Goal: Task Accomplishment & Management: Manage account settings

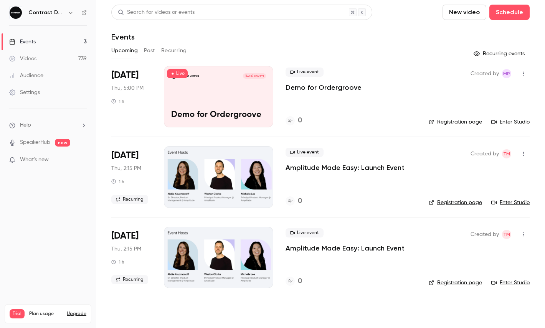
click at [71, 15] on icon "button" at bounding box center [71, 13] width 6 height 6
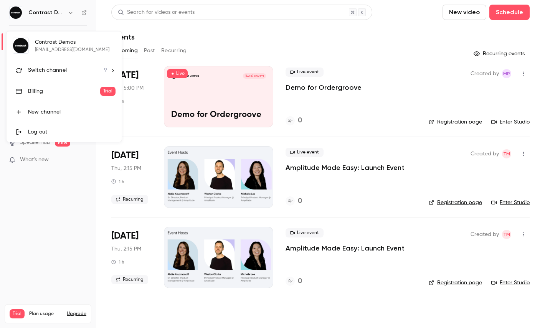
click at [52, 78] on li "Switch channel 9" at bounding box center [64, 70] width 115 height 20
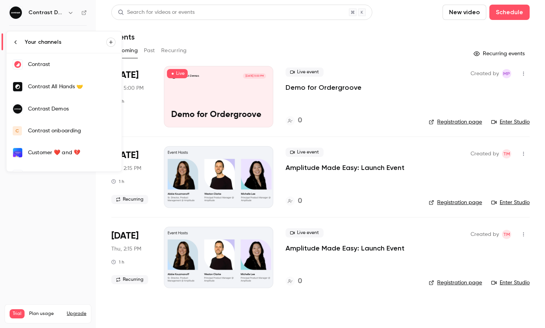
click at [40, 57] on link "Contrast" at bounding box center [64, 64] width 115 height 22
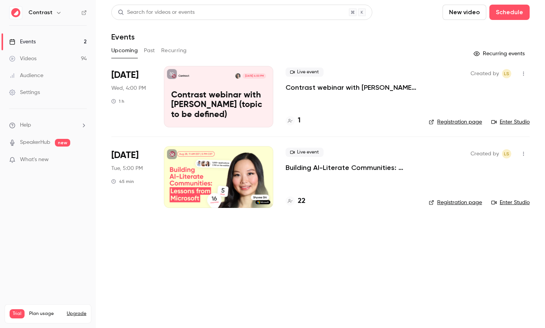
click at [45, 59] on link "Videos 94" at bounding box center [48, 58] width 96 height 17
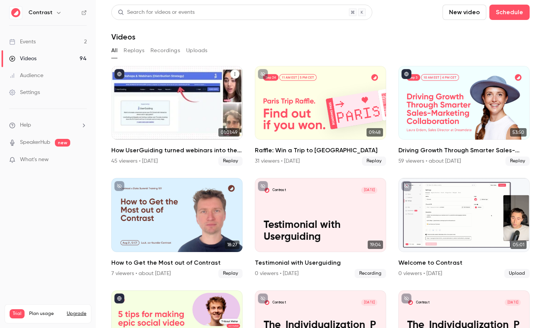
click at [162, 76] on div "How UserGuiding turned webinars into their #1 lead gen channel" at bounding box center [176, 103] width 131 height 74
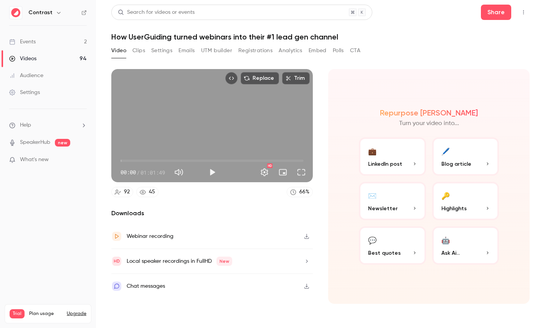
click at [138, 48] on button "Clips" at bounding box center [139, 51] width 13 height 12
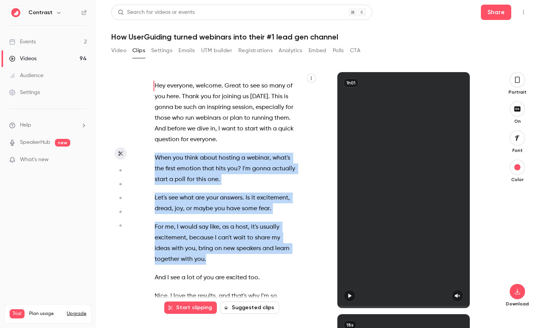
drag, startPoint x: 212, startPoint y: 259, endPoint x: 150, endPoint y: 157, distance: 118.8
click at [150, 157] on div "Hey everyone , welcome . Great to see so many of you here . Thank you for joini…" at bounding box center [229, 194] width 169 height 229
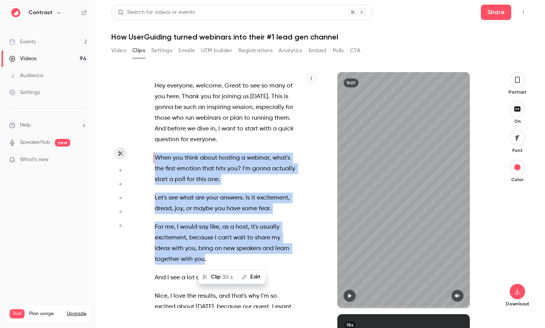
click at [224, 279] on span "30 s" at bounding box center [227, 277] width 11 height 8
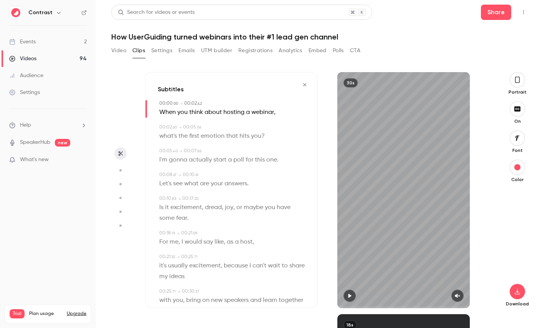
click at [515, 76] on icon "button" at bounding box center [518, 80] width 6 height 8
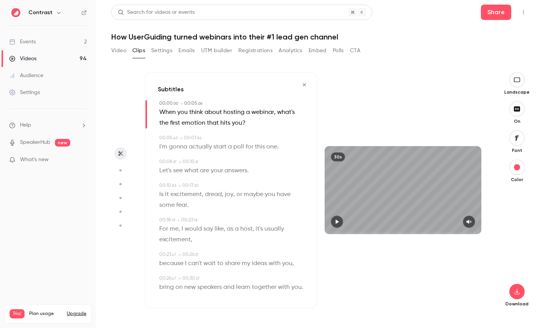
click at [522, 139] on icon "button" at bounding box center [517, 138] width 8 height 6
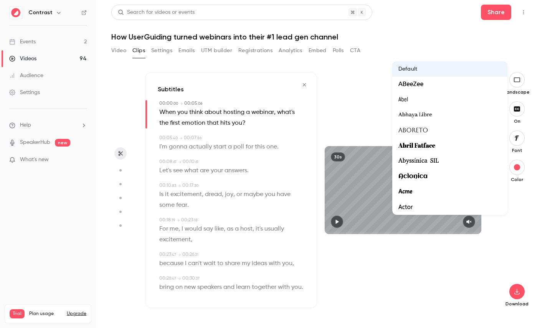
click at [508, 248] on div at bounding box center [272, 164] width 545 height 328
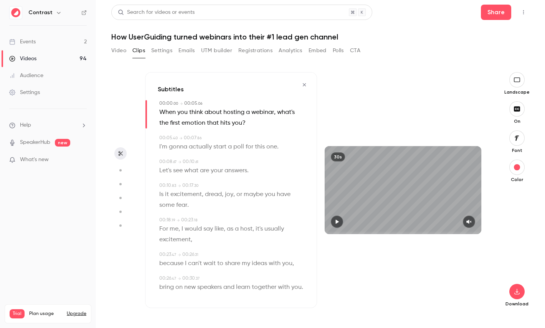
click at [246, 194] on span "maybe" at bounding box center [254, 194] width 20 height 11
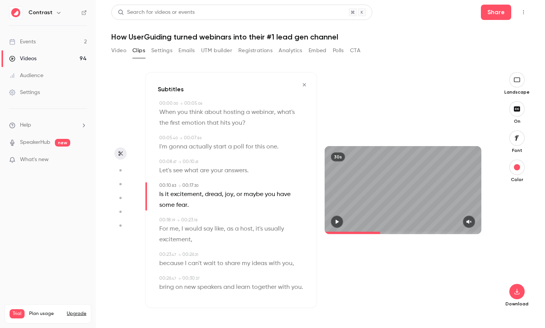
click at [113, 172] on aside at bounding box center [120, 200] width 18 height 256
click at [117, 172] on icon "button" at bounding box center [120, 170] width 7 height 5
type input "****"
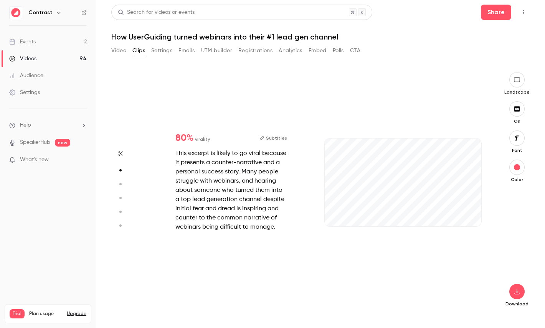
type input "***"
click at [121, 182] on icon "button" at bounding box center [120, 184] width 7 height 5
type input "****"
type input "***"
type input "****"
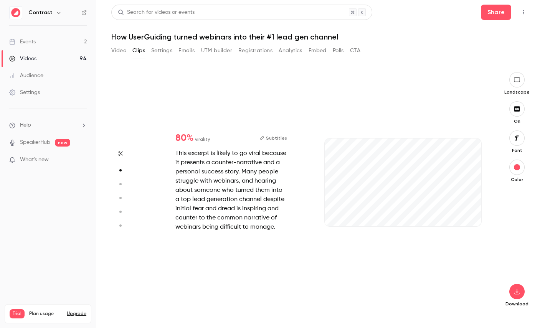
type input "*"
click at [121, 199] on icon "button" at bounding box center [120, 198] width 7 height 5
type input "****"
type input "***"
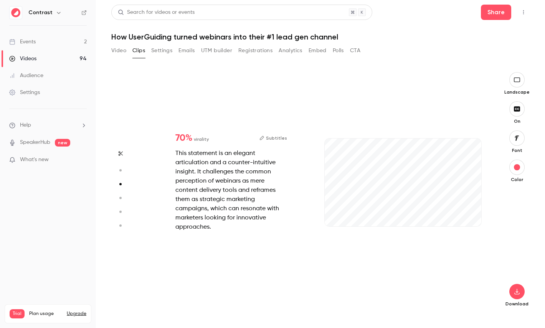
type input "****"
type input "*"
type input "***"
click at [121, 215] on button "button" at bounding box center [120, 212] width 12 height 12
type input "****"
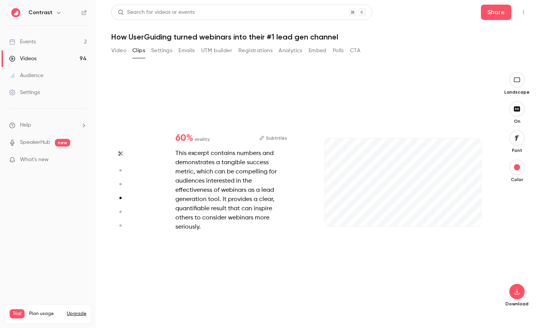
type input "***"
type input "****"
type input "*"
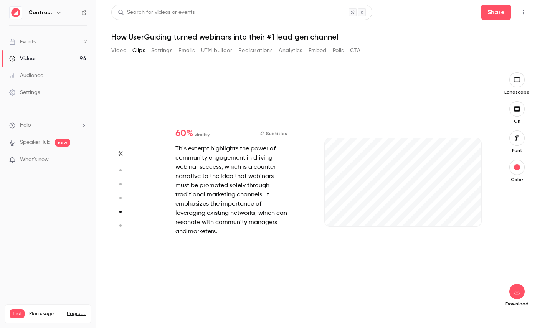
type input "***"
click at [120, 225] on circle "button" at bounding box center [120, 226] width 2 height 2
type input "****"
type input "***"
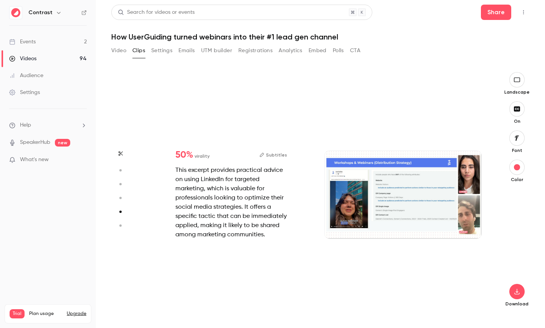
type input "****"
type input "*"
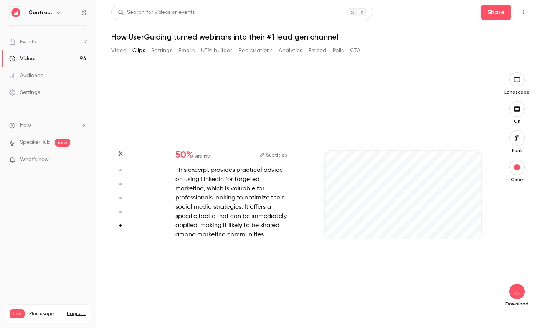
scroll to position [1200, 0]
type input "***"
type input "****"
click at [120, 55] on button "Video" at bounding box center [118, 51] width 15 height 12
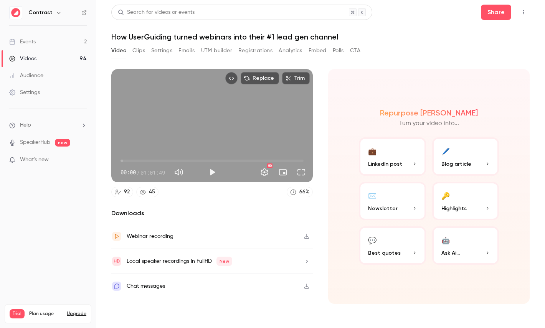
click at [143, 172] on span "01:01:49" at bounding box center [153, 173] width 25 height 8
drag, startPoint x: 143, startPoint y: 172, endPoint x: 163, endPoint y: 172, distance: 20.4
click at [163, 172] on span "01:01:49" at bounding box center [153, 173] width 25 height 8
click at [344, 83] on div "Repurpose Ai Turn your video into... 💼 LinkedIn post 🖊️ Blog article ✉️ Newslet…" at bounding box center [429, 186] width 202 height 235
click at [475, 206] on p "Highlights" at bounding box center [466, 209] width 49 height 8
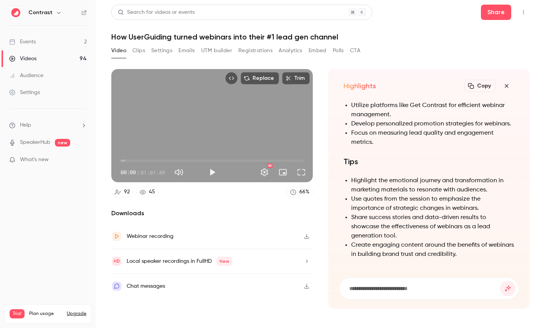
click at [389, 286] on input at bounding box center [425, 289] width 152 height 8
type input "**********"
click at [501, 281] on button "submit" at bounding box center [508, 288] width 15 height 15
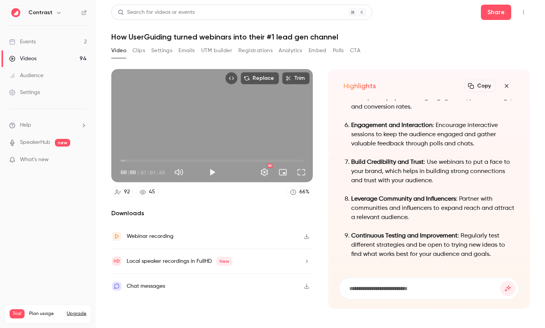
click at [511, 87] on icon "button" at bounding box center [506, 86] width 9 height 6
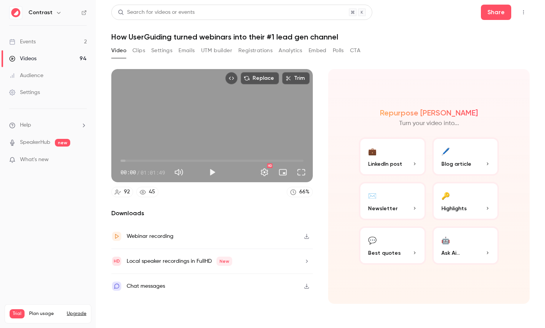
click at [117, 38] on h1 "How UserGuiding turned webinars into their #1 lead gen channel" at bounding box center [320, 36] width 419 height 9
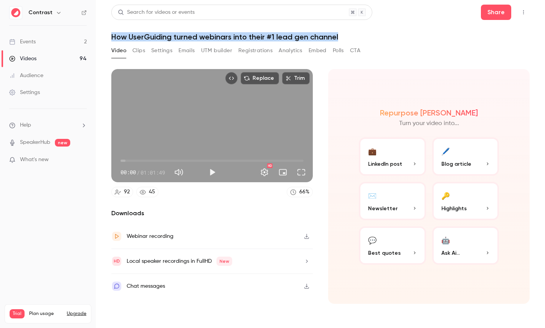
drag, startPoint x: 117, startPoint y: 37, endPoint x: 317, endPoint y: 37, distance: 200.5
click at [318, 37] on h1 "How UserGuiding turned webinars into their #1 lead gen channel" at bounding box center [320, 36] width 419 height 9
drag, startPoint x: 468, startPoint y: 252, endPoint x: 442, endPoint y: 249, distance: 26.3
click at [468, 252] on p "Ask Ai..." at bounding box center [466, 253] width 49 height 8
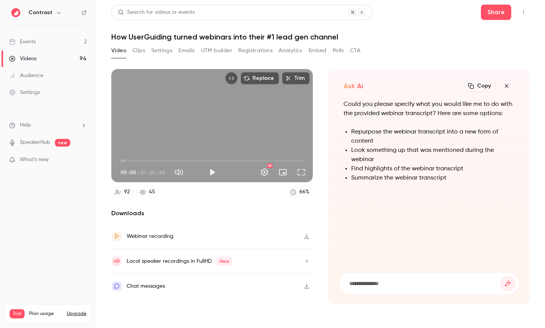
click at [386, 280] on input at bounding box center [425, 284] width 152 height 8
paste input "**********"
click at [381, 281] on input "**********" at bounding box center [425, 284] width 152 height 8
drag, startPoint x: 423, startPoint y: 283, endPoint x: 447, endPoint y: 285, distance: 23.9
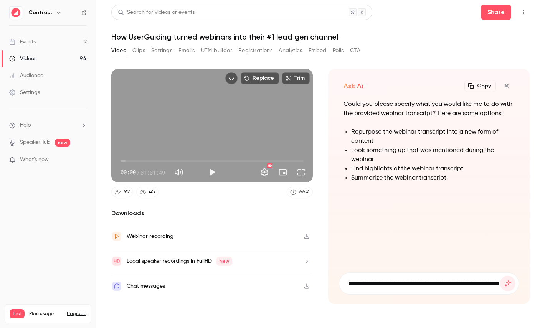
click at [447, 285] on input "**********" at bounding box center [425, 284] width 152 height 8
type input "**********"
click at [501, 276] on button "submit" at bounding box center [508, 283] width 15 height 15
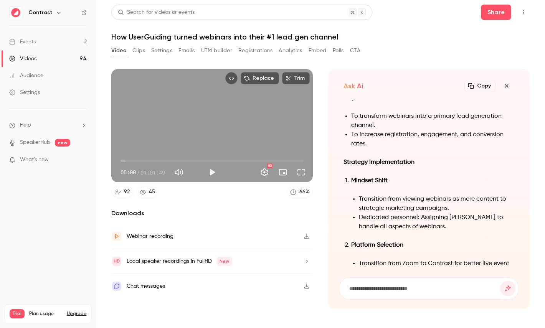
scroll to position [-483, 0]
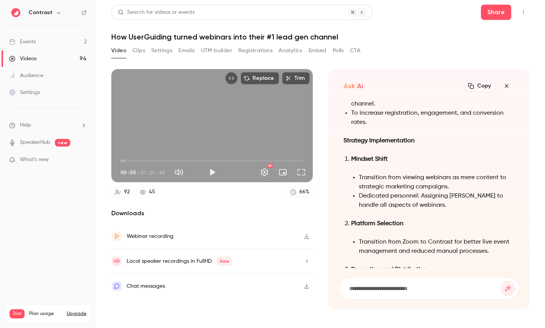
click at [360, 162] on strong "Mindset Shift" at bounding box center [369, 159] width 36 height 6
drag, startPoint x: 360, startPoint y: 169, endPoint x: 382, endPoint y: 169, distance: 22.3
click at [382, 162] on strong "Mindset Shift" at bounding box center [369, 159] width 36 height 6
click at [506, 87] on icon "button" at bounding box center [506, 86] width 9 height 6
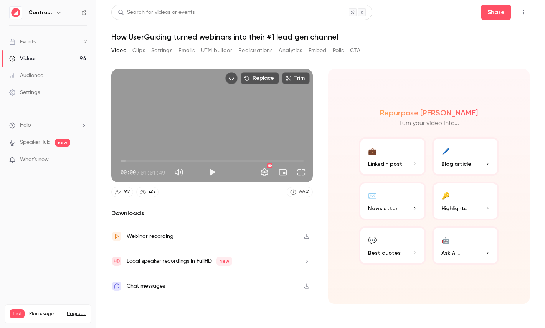
click at [473, 148] on button "🖊️ Blog article" at bounding box center [466, 157] width 67 height 38
click at [470, 160] on span "Blog article" at bounding box center [457, 164] width 30 height 8
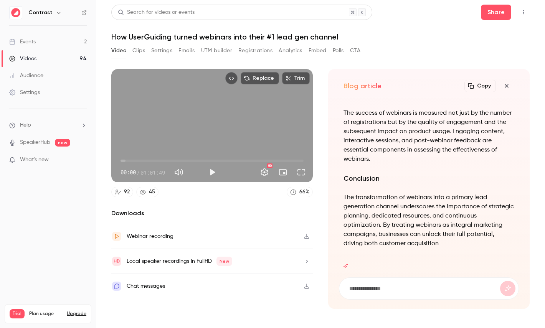
click at [509, 82] on button "button" at bounding box center [506, 85] width 15 height 15
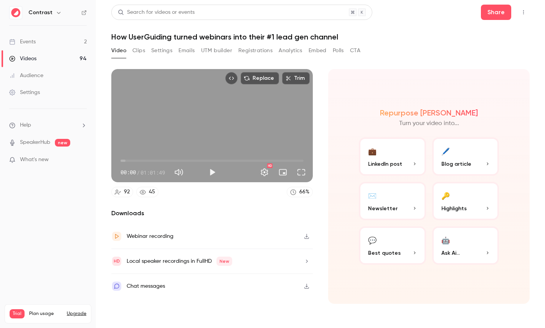
click at [236, 78] on button "Embed video" at bounding box center [231, 78] width 12 height 12
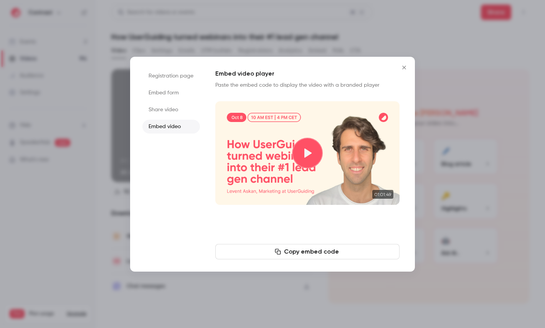
click at [309, 153] on button "Play video" at bounding box center [307, 153] width 31 height 31
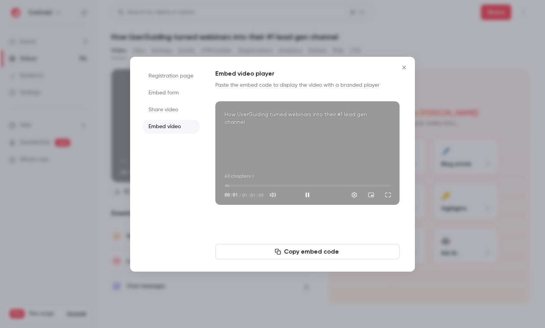
click at [321, 158] on div "How UserGuiding turned webinars into their #1 lead gen channel All chapters 00:…" at bounding box center [307, 153] width 184 height 104
type input "***"
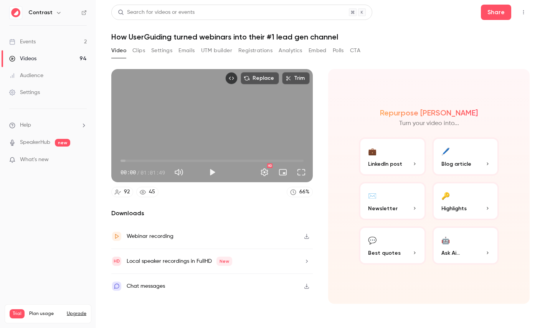
click at [169, 261] on div "Local speaker recordings in FullHD New" at bounding box center [180, 261] width 106 height 9
click at [32, 80] on link "Audience" at bounding box center [48, 75] width 96 height 17
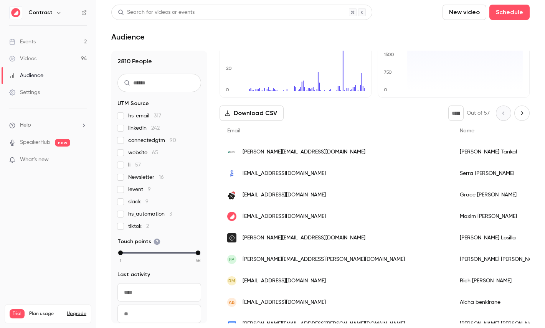
scroll to position [64, 0]
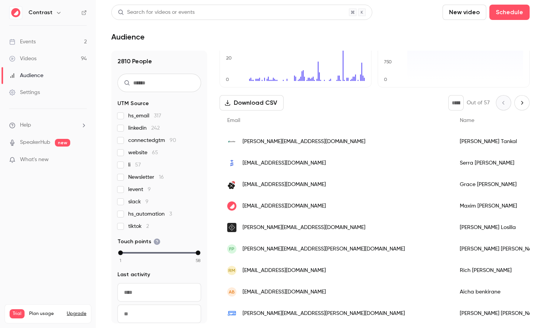
click at [350, 205] on div "[EMAIL_ADDRESS][DOMAIN_NAME]" at bounding box center [336, 207] width 233 height 22
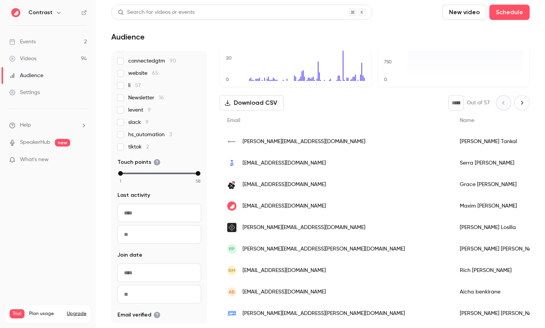
scroll to position [158, 0]
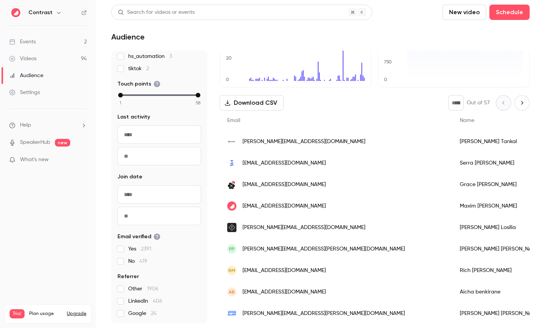
click at [42, 54] on link "Videos 94" at bounding box center [48, 58] width 96 height 17
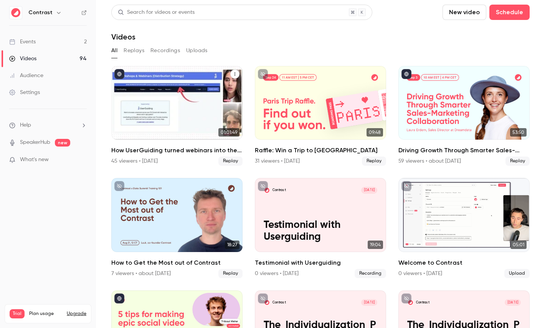
click at [196, 94] on div "How UserGuiding turned webinars into their #1 lead gen channel" at bounding box center [176, 103] width 131 height 74
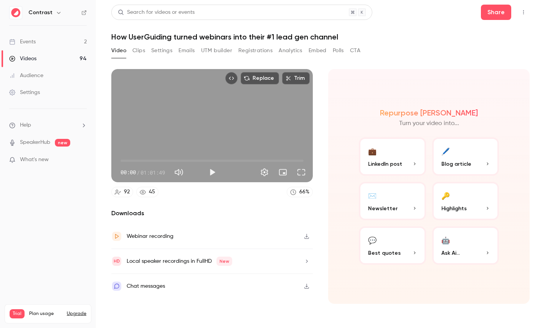
click at [252, 51] on button "Registrations" at bounding box center [256, 51] width 34 height 12
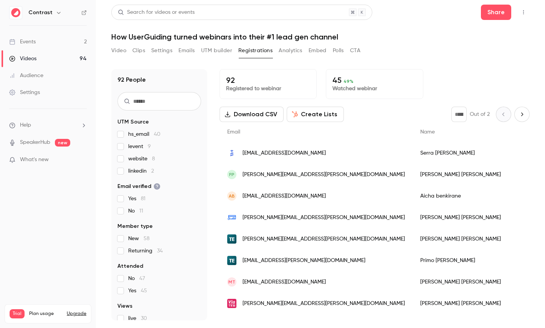
scroll to position [48, 0]
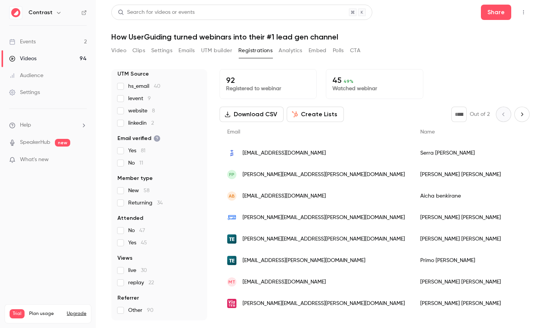
click at [316, 117] on button "Create Lists" at bounding box center [315, 114] width 57 height 15
click at [292, 43] on div "Search for videos or events Share How UserGuiding turned webinars into their #1…" at bounding box center [320, 164] width 419 height 319
click at [291, 43] on div "Search for videos or events Share How UserGuiding turned webinars into their #1…" at bounding box center [320, 164] width 419 height 319
click at [290, 51] on button "Analytics" at bounding box center [291, 51] width 24 height 12
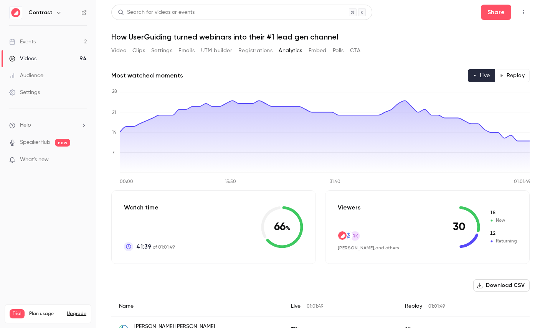
click at [517, 73] on button "Replay" at bounding box center [512, 75] width 35 height 13
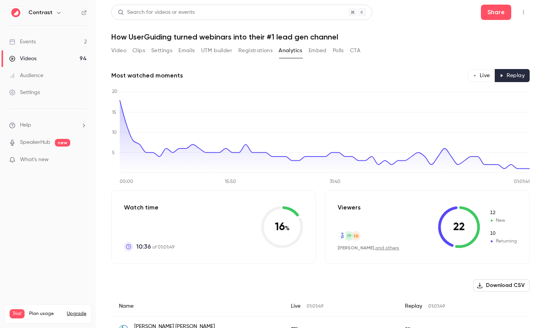
click at [487, 76] on button "Live" at bounding box center [481, 75] width 27 height 13
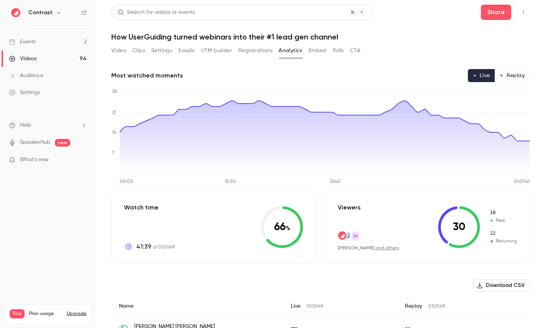
click at [341, 51] on button "Polls" at bounding box center [338, 51] width 11 height 12
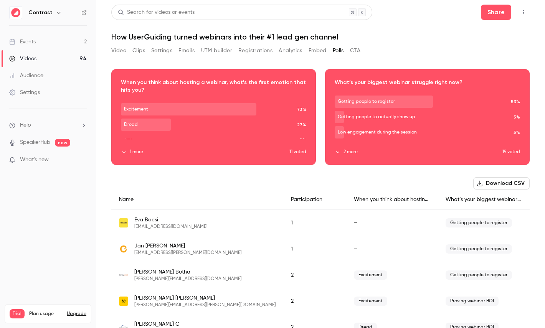
click at [354, 48] on button "CTA" at bounding box center [355, 51] width 10 height 12
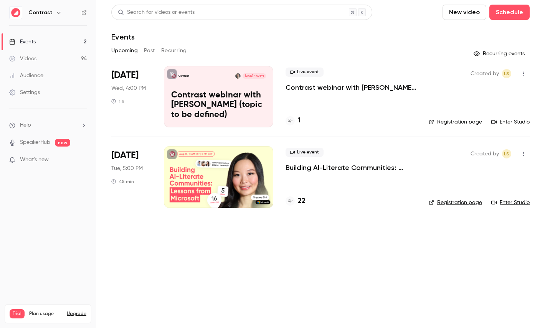
click at [33, 63] on link "Videos 94" at bounding box center [48, 58] width 96 height 17
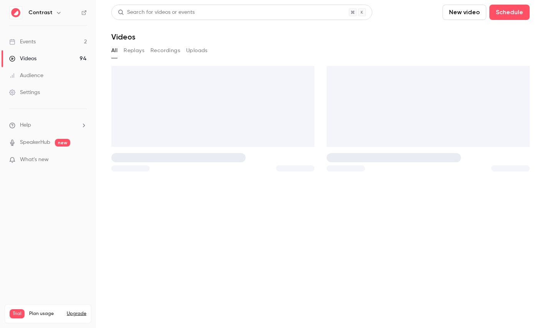
click at [213, 101] on div "Videos" at bounding box center [212, 106] width 203 height 81
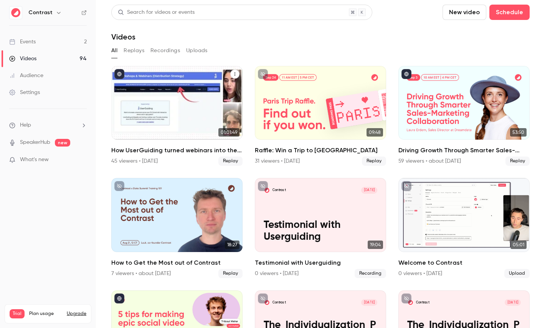
click at [182, 101] on div "How UserGuiding turned webinars into their #1 lead gen channel" at bounding box center [176, 103] width 131 height 74
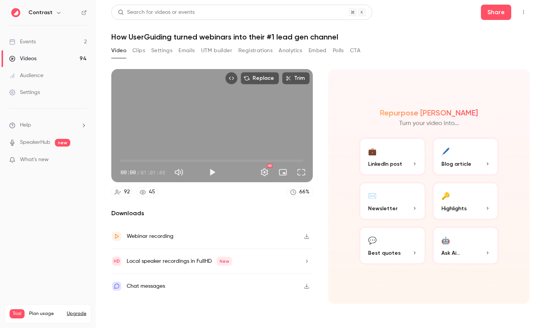
click at [294, 83] on button "Trim" at bounding box center [296, 78] width 28 height 12
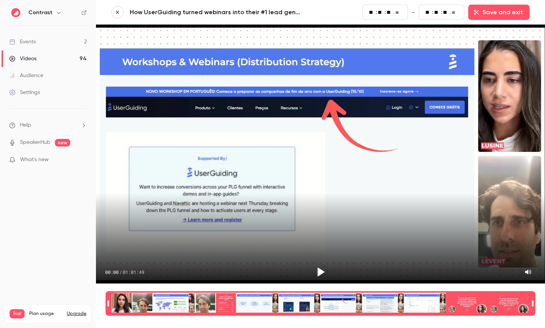
type input "**"
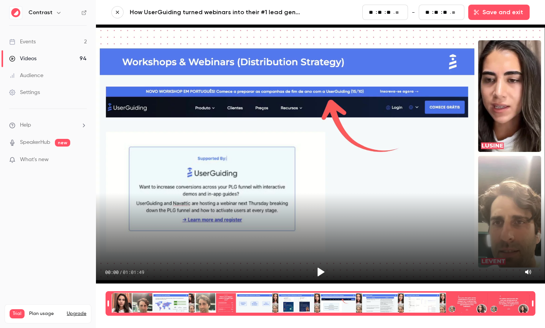
type input "**"
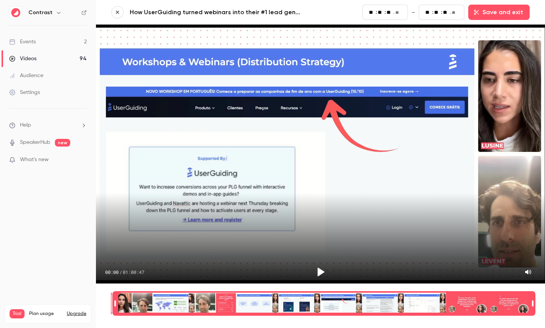
type input "**"
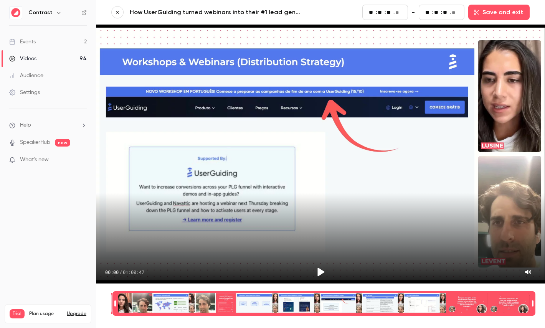
type input "**"
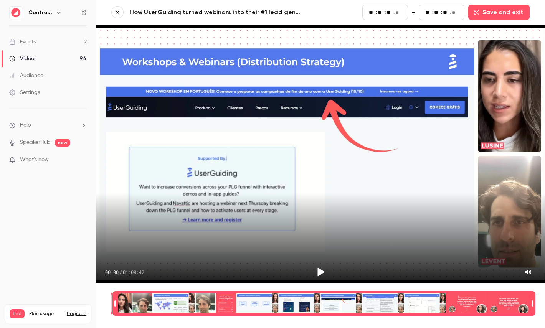
type input "**"
drag, startPoint x: 108, startPoint y: 304, endPoint x: 118, endPoint y: 305, distance: 10.0
click at [117, 305] on div "Time range seconds start time" at bounding box center [115, 303] width 5 height 23
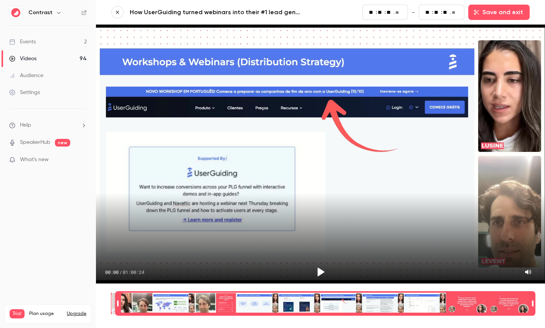
type input "**"
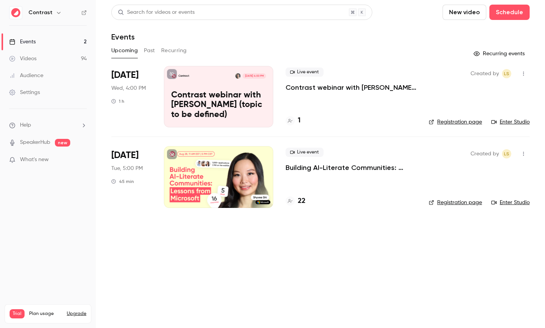
click at [35, 62] on div "Videos" at bounding box center [22, 59] width 27 height 8
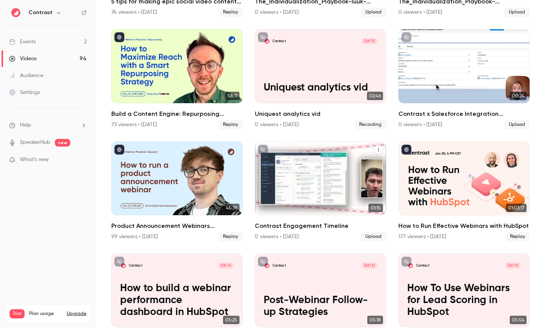
scroll to position [420, 0]
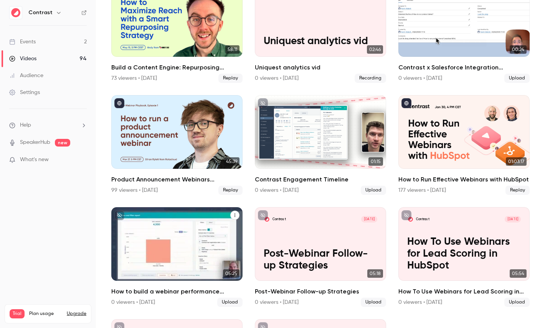
click at [193, 244] on p "How to build a webinar performance dashboard in HubSpot" at bounding box center [177, 255] width 114 height 36
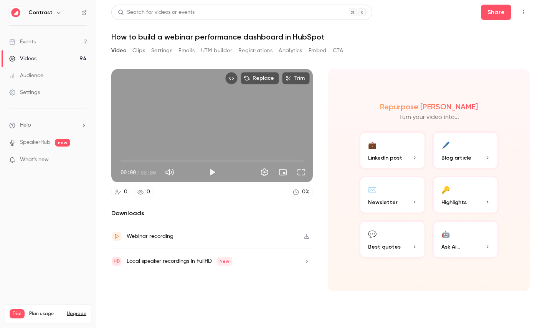
click at [139, 50] on button "Clips" at bounding box center [139, 51] width 13 height 12
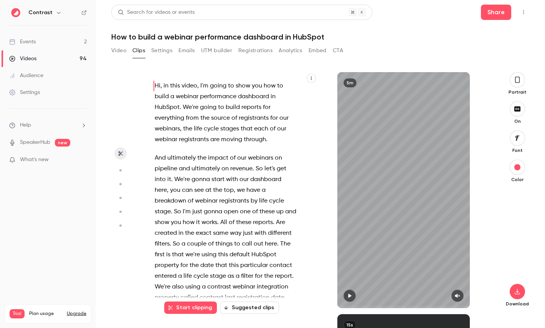
click at [118, 167] on button "button" at bounding box center [120, 170] width 12 height 12
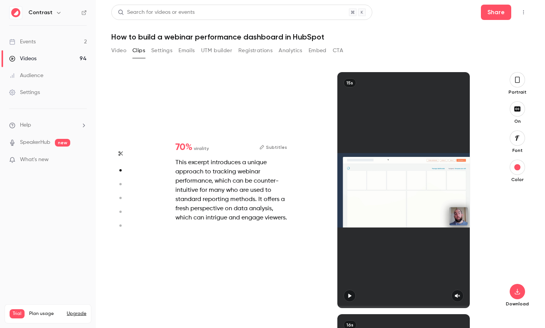
scroll to position [242, 0]
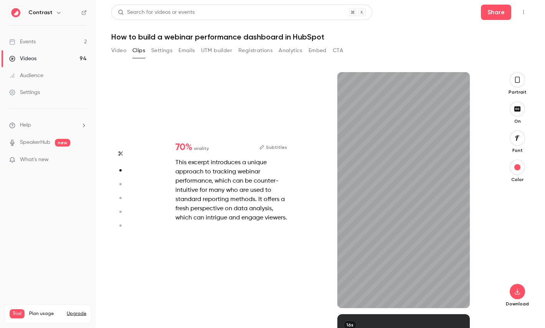
click at [520, 80] on icon "button" at bounding box center [517, 80] width 5 height 6
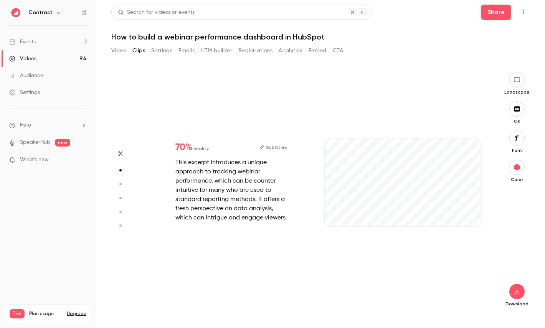
click at [278, 143] on button "Subtitles" at bounding box center [274, 147] width 28 height 9
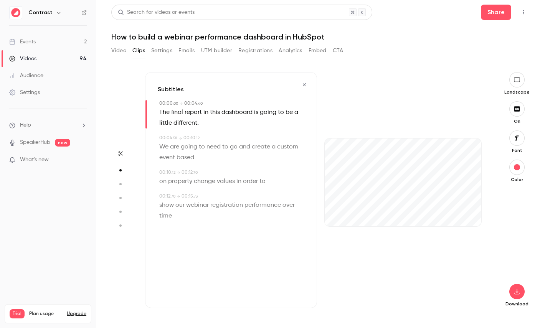
click at [305, 85] on icon "button" at bounding box center [304, 84] width 3 height 3
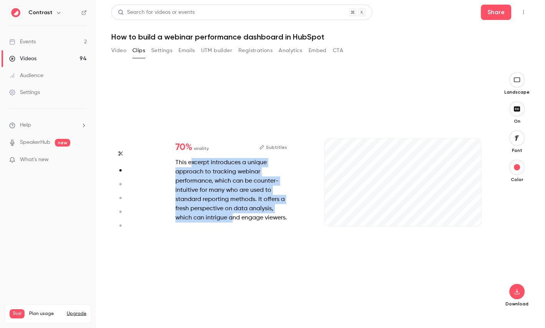
drag, startPoint x: 190, startPoint y: 158, endPoint x: 234, endPoint y: 214, distance: 70.9
click at [234, 214] on div "This excerpt introduces a unique approach to tracking webinar performance, whic…" at bounding box center [232, 190] width 112 height 65
click at [57, 12] on icon "button" at bounding box center [58, 13] width 3 height 2
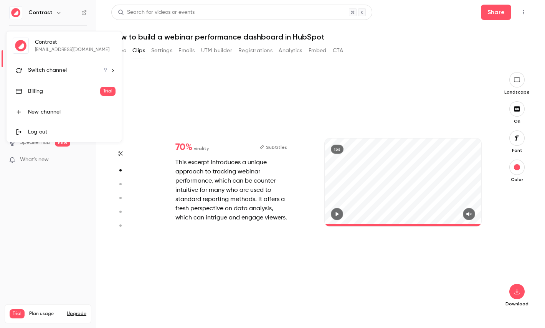
type input "****"
click at [54, 62] on li "Switch channel 9" at bounding box center [64, 70] width 115 height 20
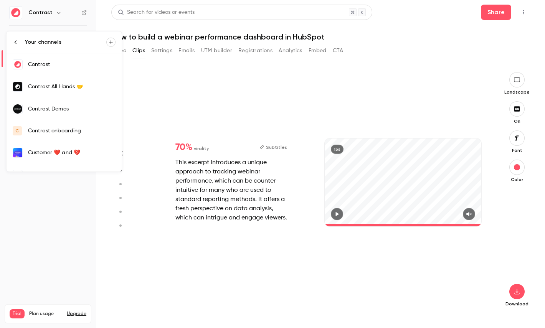
click at [69, 104] on link "Contrast Demos" at bounding box center [64, 109] width 115 height 22
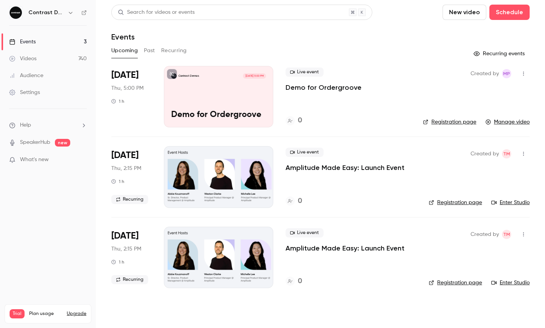
click at [53, 53] on link "Videos 740" at bounding box center [48, 58] width 96 height 17
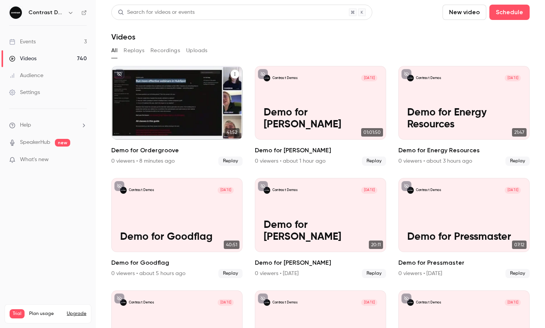
click at [234, 76] on icon "Demo for Ordergroove" at bounding box center [235, 74] width 5 height 5
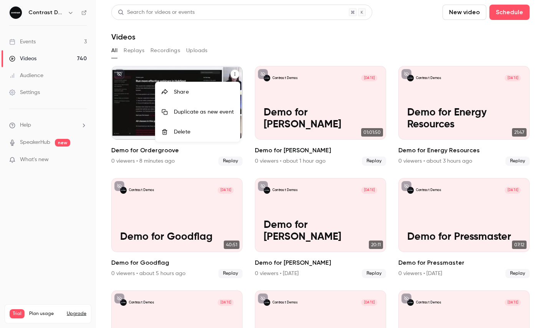
click at [199, 101] on li "Share" at bounding box center [198, 92] width 85 height 20
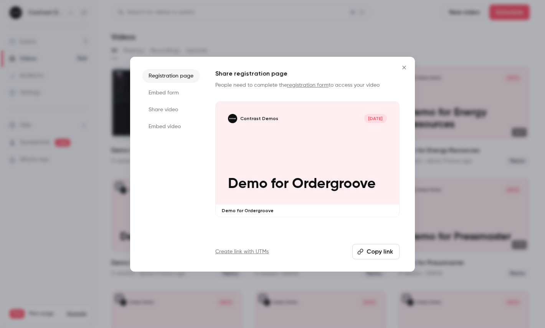
click at [182, 108] on li "Share video" at bounding box center [172, 110] width 58 height 14
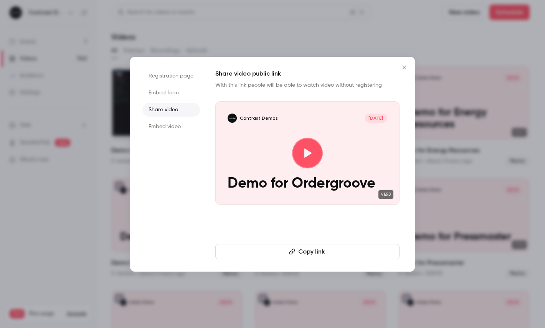
click at [270, 249] on button "Copy link" at bounding box center [307, 251] width 184 height 15
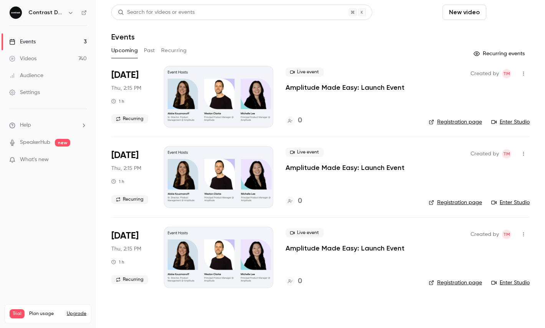
click at [527, 15] on button "Schedule" at bounding box center [510, 12] width 40 height 15
click at [490, 30] on div "One time event" at bounding box center [494, 34] width 58 height 8
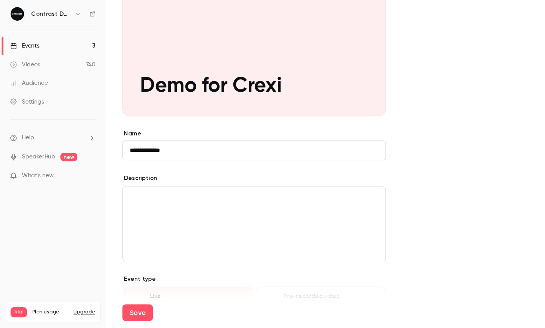
scroll to position [108, 0]
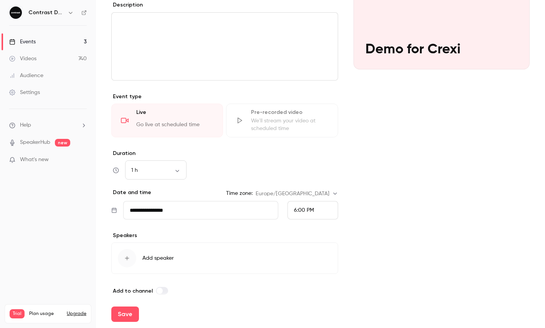
type input "**********"
click at [310, 208] on span "6:00 PM" at bounding box center [304, 210] width 20 height 5
click at [312, 159] on li "6:15 PM" at bounding box center [313, 154] width 50 height 20
click at [132, 317] on button "Save" at bounding box center [125, 314] width 28 height 15
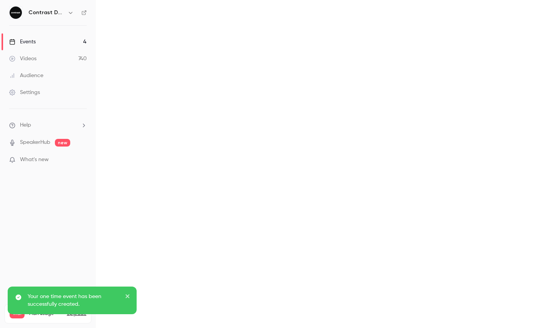
click at [529, 10] on main at bounding box center [320, 164] width 449 height 328
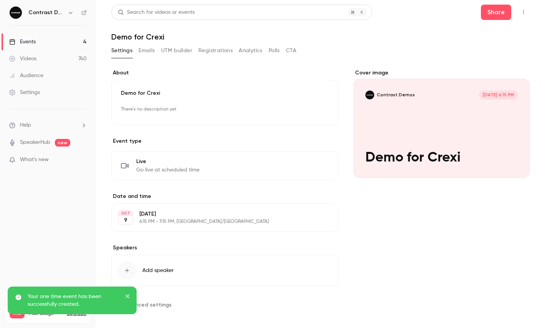
click at [525, 13] on icon "button" at bounding box center [524, 12] width 6 height 5
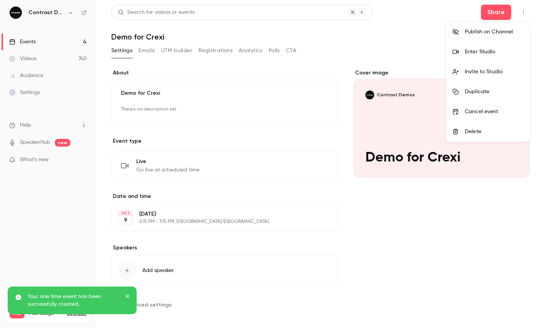
click at [502, 47] on li "Enter Studio" at bounding box center [488, 52] width 83 height 20
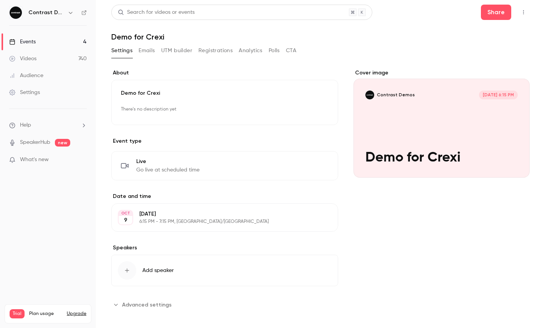
click at [72, 12] on icon "button" at bounding box center [71, 13] width 6 height 6
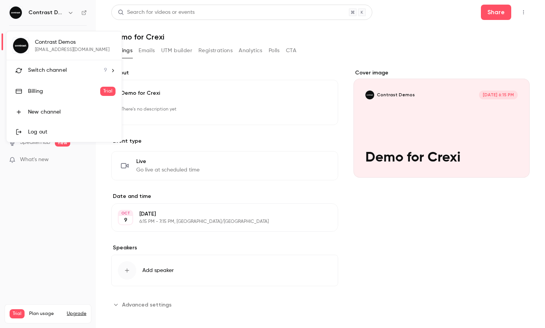
click at [51, 66] on li "Switch channel 9" at bounding box center [64, 70] width 115 height 20
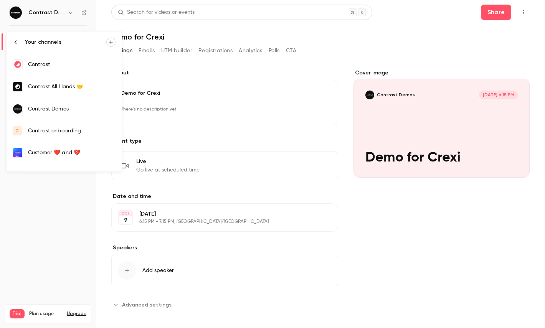
click at [66, 63] on div "Contrast" at bounding box center [72, 65] width 88 height 8
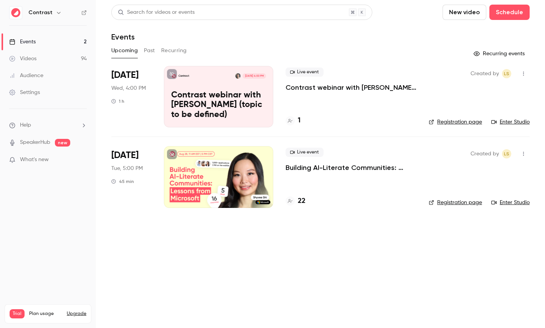
click at [52, 57] on link "Videos 94" at bounding box center [48, 58] width 96 height 17
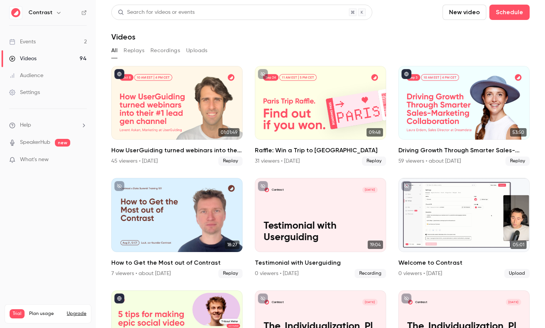
click at [56, 7] on div "Contrast" at bounding box center [48, 12] width 78 height 13
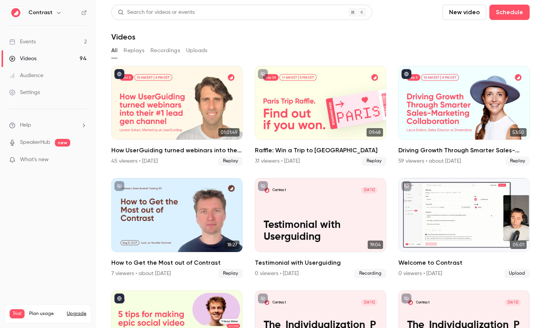
click at [56, 11] on icon "button" at bounding box center [59, 13] width 6 height 6
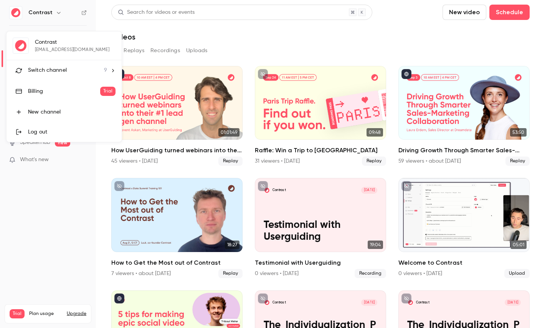
click at [56, 64] on li "Switch channel 9" at bounding box center [64, 70] width 115 height 20
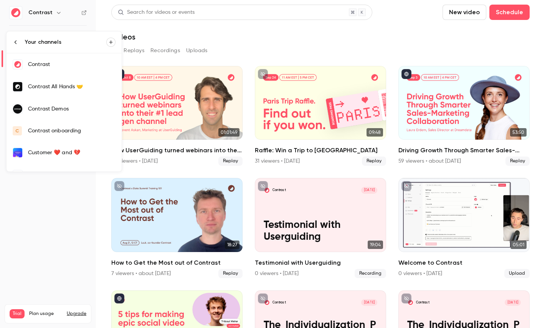
click at [56, 64] on div "Contrast" at bounding box center [72, 65] width 88 height 8
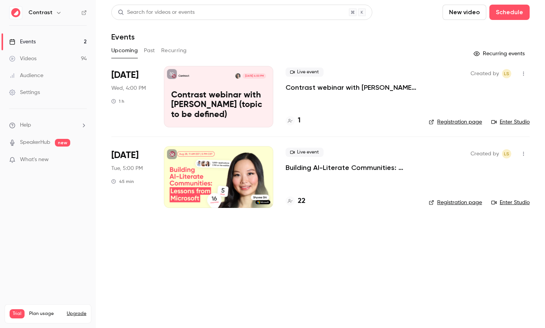
click at [55, 64] on link "Videos 94" at bounding box center [48, 58] width 96 height 17
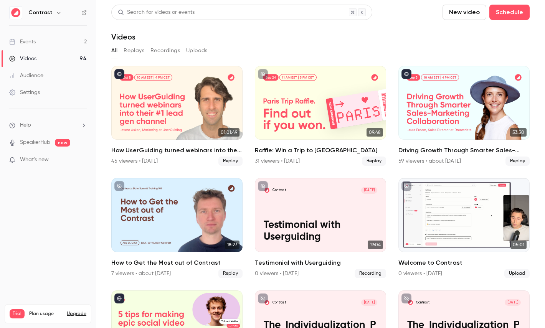
click at [56, 13] on icon "button" at bounding box center [59, 13] width 6 height 6
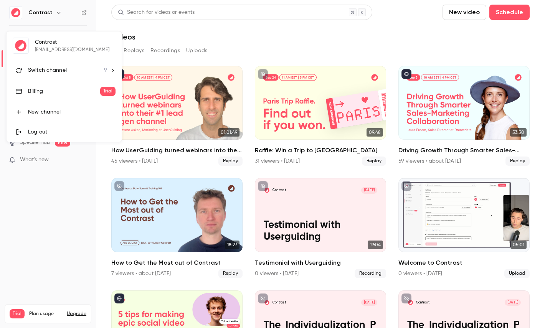
click at [55, 49] on div "Contrast [EMAIL_ADDRESS][DOMAIN_NAME] Switch channel 9 Billing Trial New channe…" at bounding box center [64, 86] width 115 height 111
click at [55, 63] on li "Switch channel 9" at bounding box center [64, 70] width 115 height 20
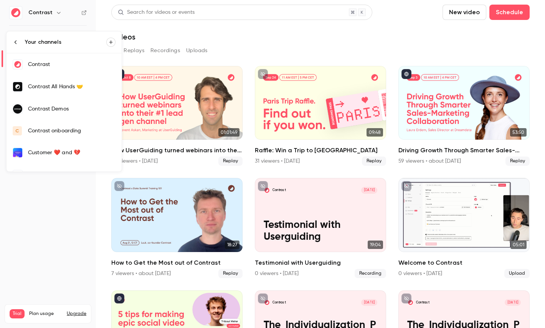
click at [80, 104] on link "Contrast Demos" at bounding box center [64, 109] width 115 height 22
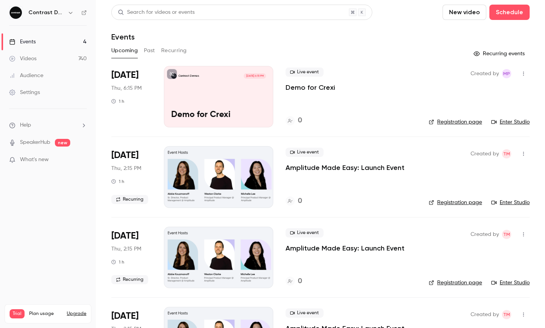
click at [43, 64] on link "Videos 740" at bounding box center [48, 58] width 96 height 17
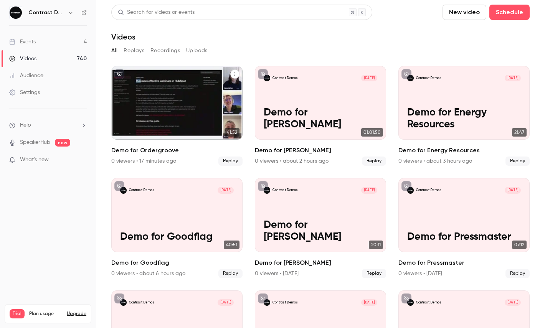
click at [233, 73] on icon "Demo for Ordergroove" at bounding box center [235, 74] width 5 height 5
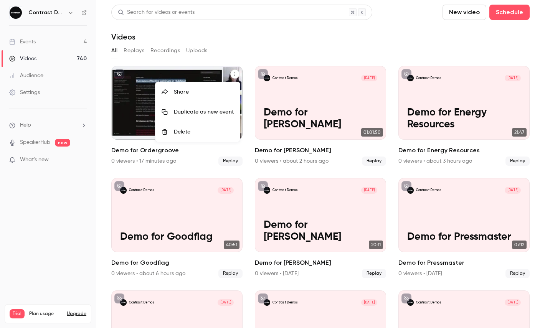
click at [186, 101] on li "Share" at bounding box center [198, 92] width 85 height 20
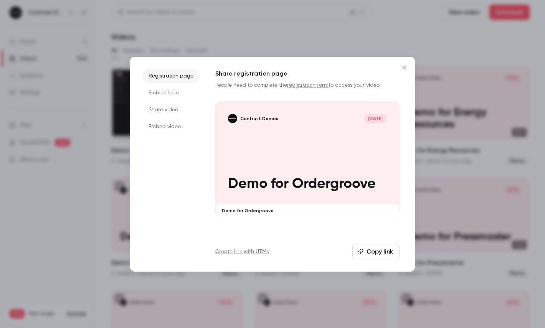
click at [170, 115] on li "Share video" at bounding box center [172, 110] width 58 height 14
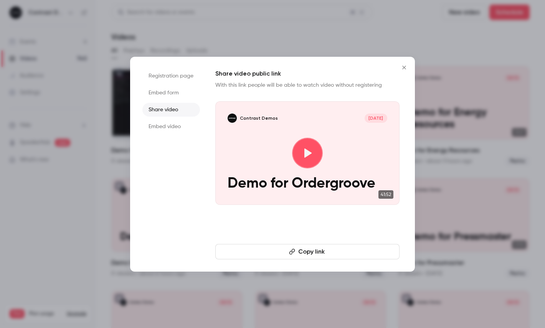
click at [315, 251] on button "Copy link" at bounding box center [307, 251] width 184 height 15
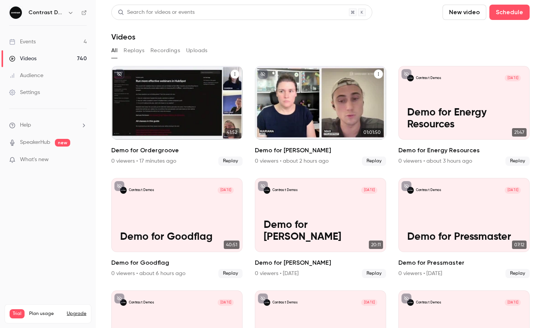
click at [377, 75] on icon "Demo for Darren Hardy" at bounding box center [378, 74] width 5 height 5
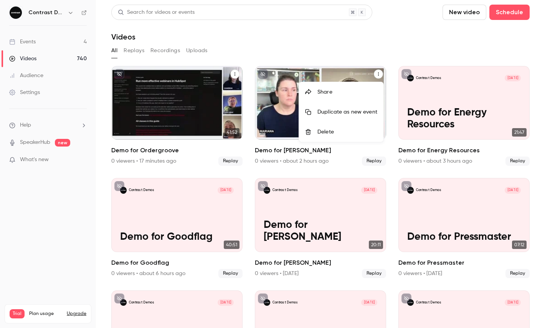
click at [334, 99] on li "Share" at bounding box center [341, 92] width 85 height 20
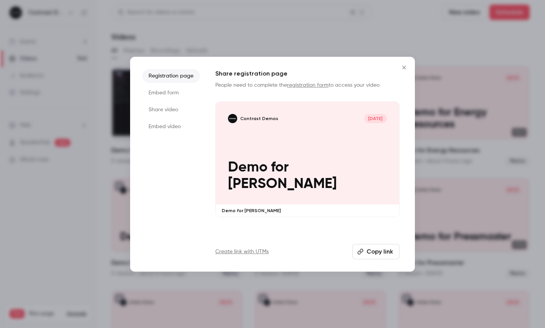
drag, startPoint x: 179, startPoint y: 111, endPoint x: 201, endPoint y: 128, distance: 28.3
click at [178, 111] on li "Share video" at bounding box center [172, 110] width 58 height 14
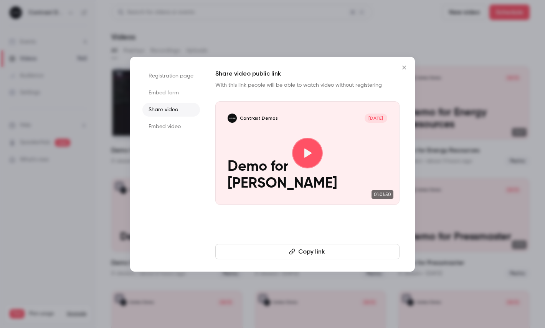
click at [306, 250] on button "Copy link" at bounding box center [307, 251] width 184 height 15
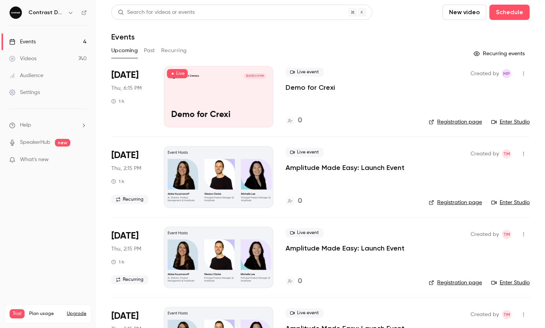
click at [70, 11] on icon "button" at bounding box center [71, 13] width 6 height 6
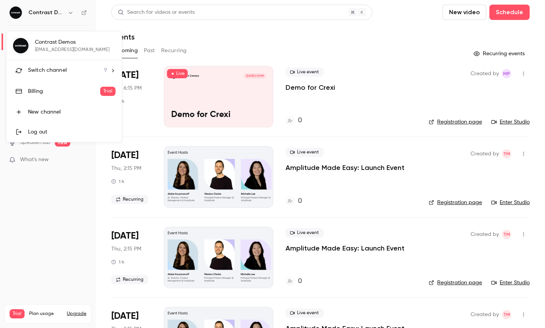
click at [64, 75] on li "Switch channel 9" at bounding box center [64, 70] width 115 height 20
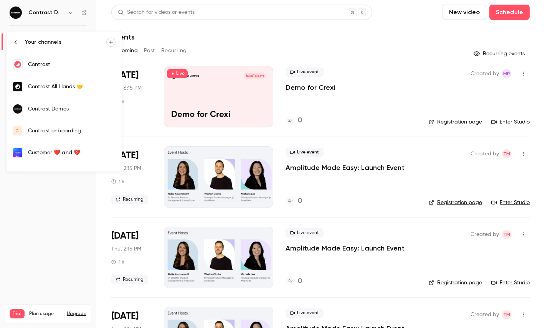
click at [70, 67] on div "Contrast" at bounding box center [72, 65] width 88 height 8
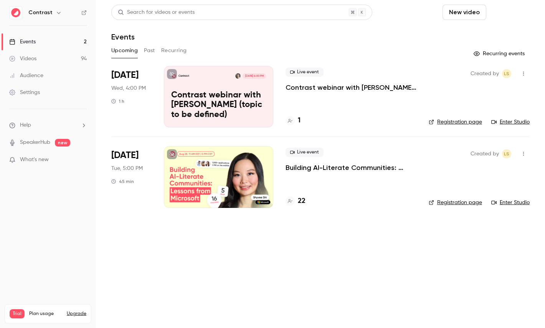
click at [519, 15] on button "Schedule" at bounding box center [510, 12] width 40 height 15
click at [500, 55] on span "Recurring event" at bounding box center [485, 54] width 40 height 8
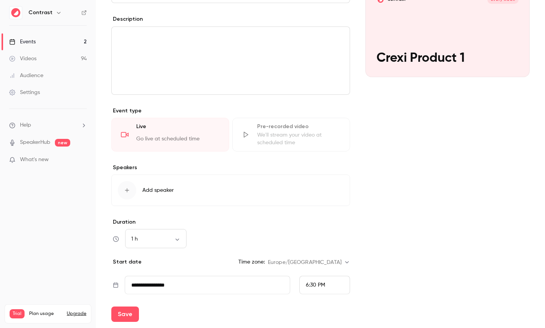
scroll to position [148, 0]
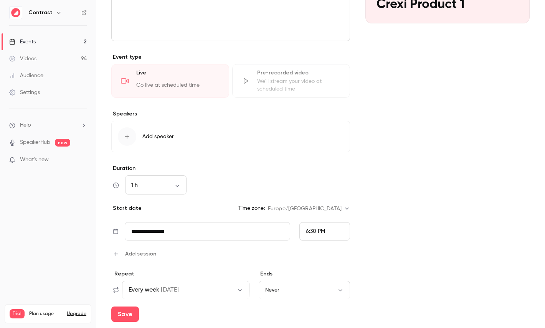
type input "**********"
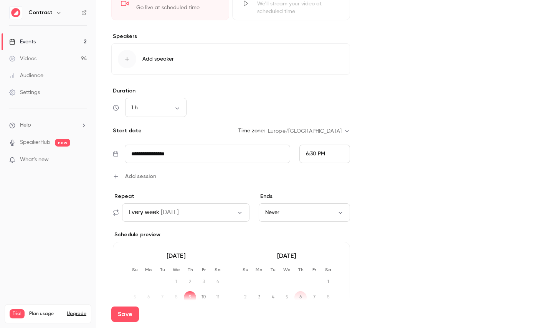
scroll to position [243, 0]
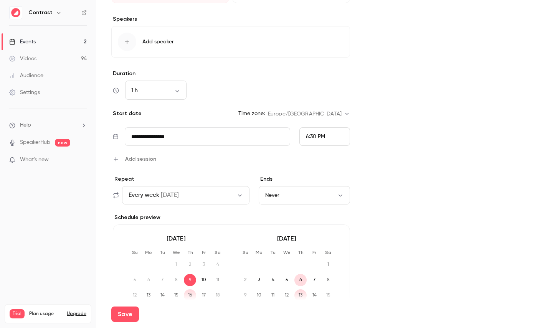
click at [160, 133] on input "**********" at bounding box center [208, 137] width 166 height 18
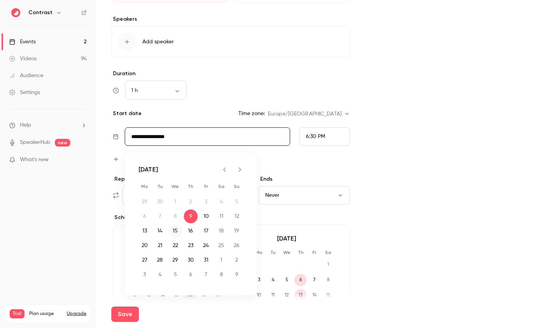
click at [172, 233] on button "15" at bounding box center [176, 231] width 14 height 14
type input "**********"
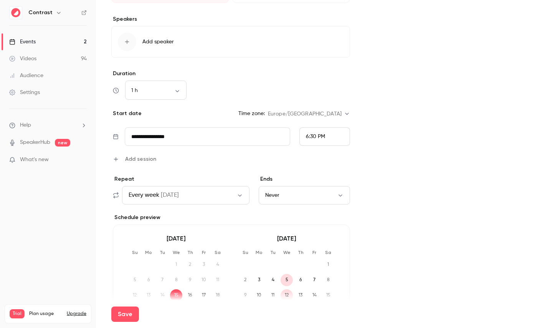
click at [173, 196] on span "[DATE]" at bounding box center [170, 195] width 18 height 9
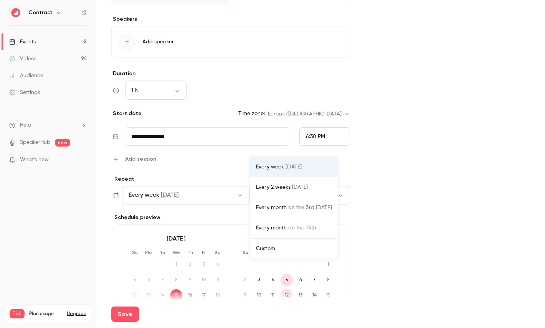
click at [278, 185] on div "Every 2 weeks [DATE]" at bounding box center [294, 188] width 76 height 8
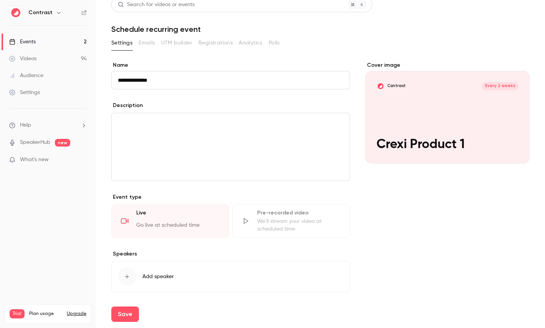
scroll to position [0, 0]
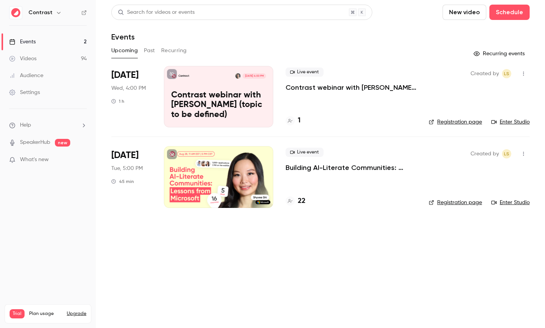
click at [61, 59] on link "Videos 94" at bounding box center [48, 58] width 96 height 17
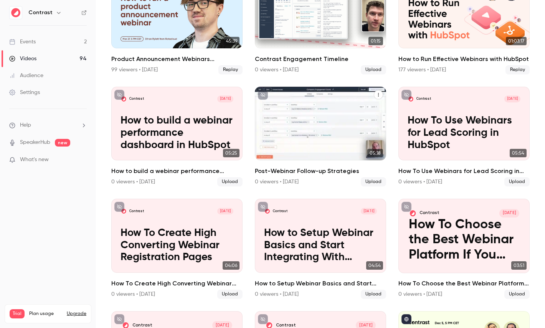
scroll to position [534, 0]
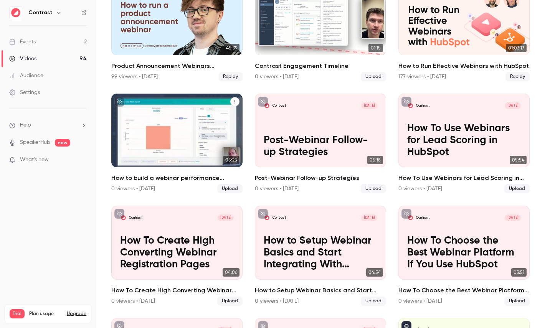
click at [156, 121] on div "Contrast Jan 7 How to build a webinar performance dashboard in HubSpot" at bounding box center [176, 131] width 131 height 74
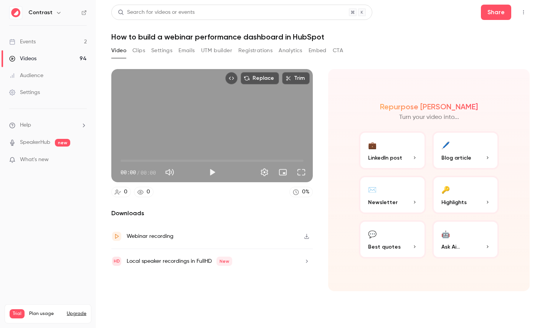
click at [138, 49] on button "Clips" at bounding box center [139, 51] width 13 height 12
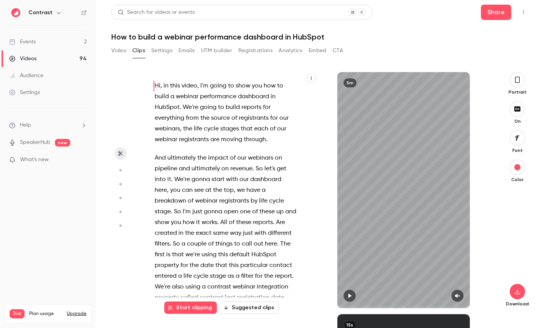
click at [312, 78] on icon "button" at bounding box center [311, 78] width 1 height 3
click at [301, 72] on div at bounding box center [272, 164] width 545 height 328
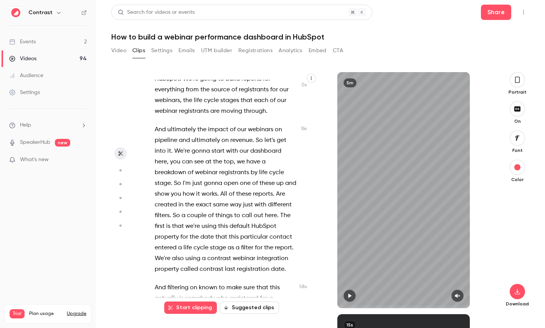
scroll to position [30, 0]
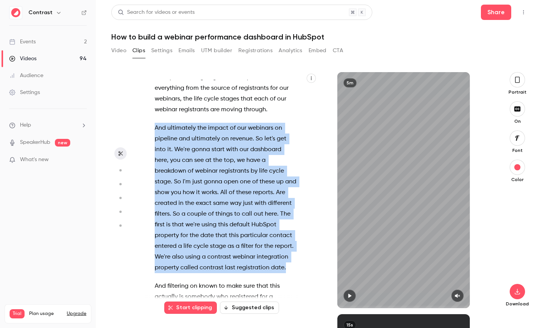
drag, startPoint x: 289, startPoint y: 270, endPoint x: 142, endPoint y: 126, distance: 206.2
click at [141, 126] on section "Hi , in this video , I'm going to show you how to build a webinar performance d…" at bounding box center [320, 200] width 419 height 256
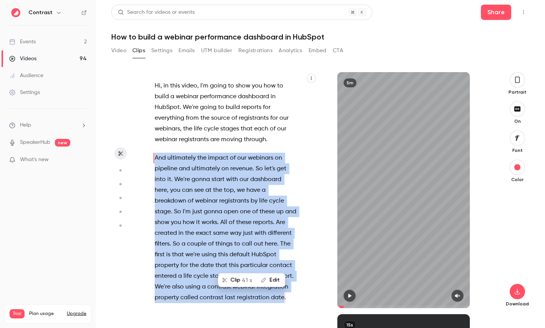
click at [246, 279] on span "41 s" at bounding box center [247, 281] width 10 height 8
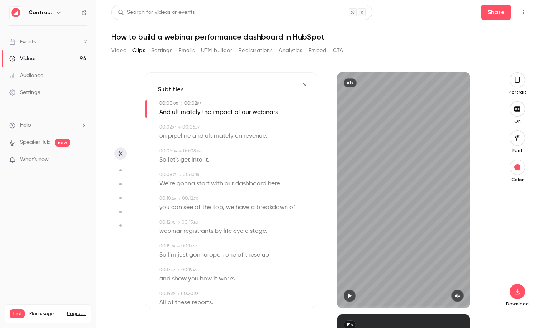
click at [518, 82] on icon "button" at bounding box center [518, 80] width 6 height 8
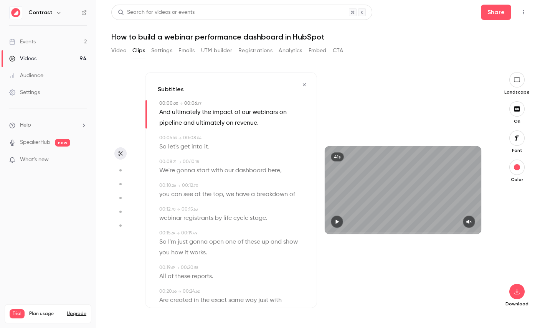
click at [520, 138] on icon "button" at bounding box center [517, 138] width 8 height 6
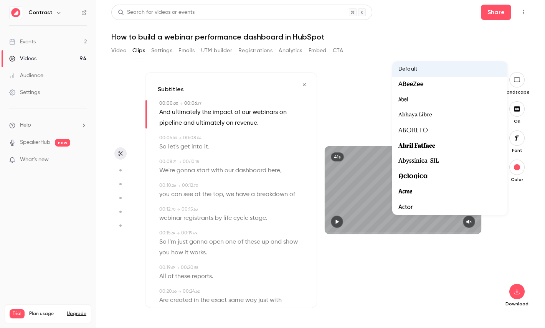
click at [426, 285] on div at bounding box center [272, 164] width 545 height 328
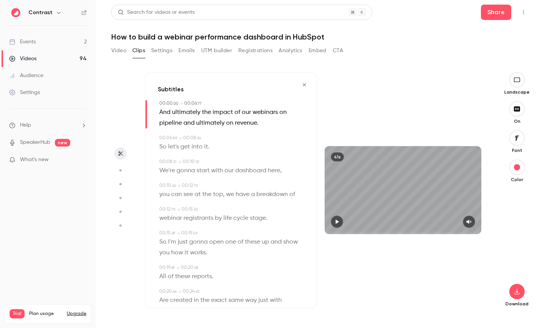
click at [259, 176] on span "dashboard" at bounding box center [250, 171] width 31 height 11
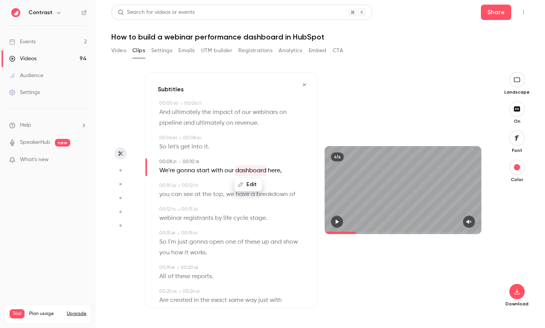
click at [119, 169] on icon "button" at bounding box center [120, 170] width 7 height 5
type input "***"
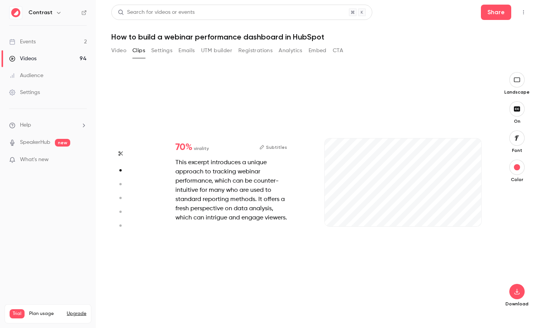
type input "***"
click at [120, 184] on circle "button" at bounding box center [120, 184] width 2 height 2
type input "***"
type input "*"
type input "***"
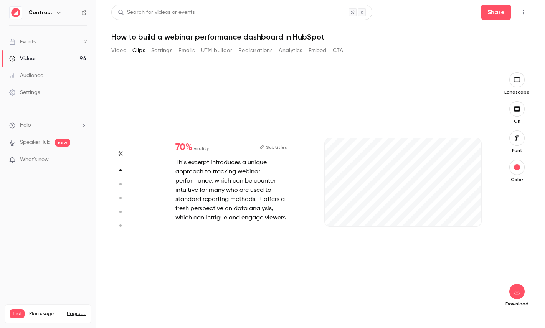
type input "*"
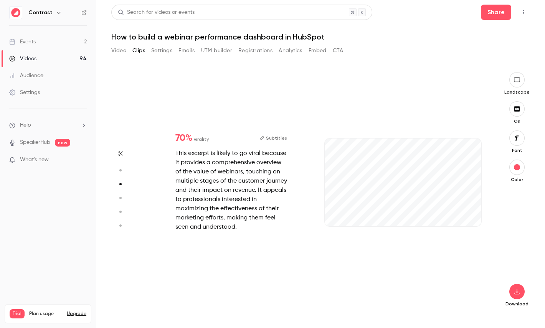
click at [120, 194] on button "button" at bounding box center [120, 198] width 12 height 12
type input "***"
type input "*"
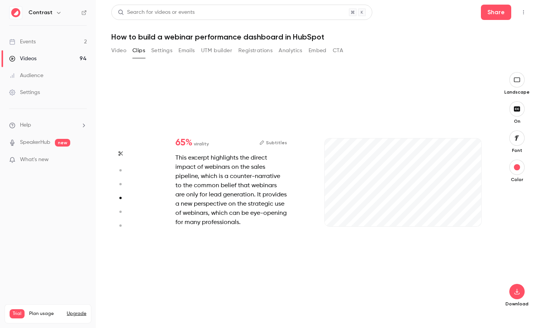
type input "***"
click at [118, 209] on button "button" at bounding box center [120, 212] width 12 height 12
type input "***"
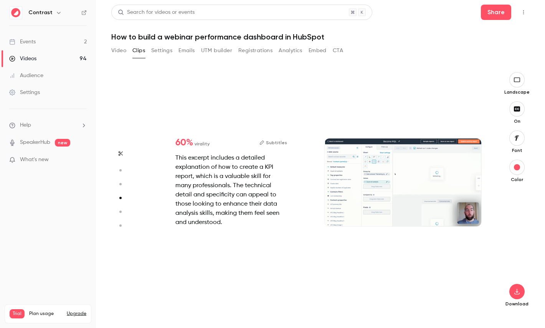
type input "*"
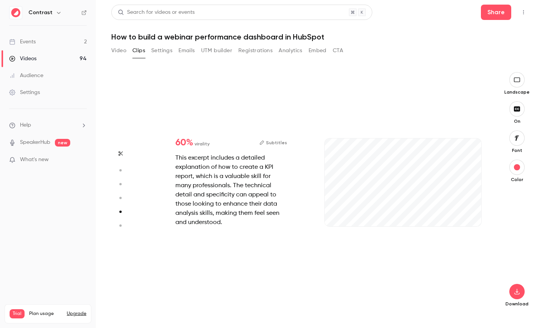
click at [121, 225] on circle "button" at bounding box center [120, 226] width 2 height 2
type input "***"
type input "*"
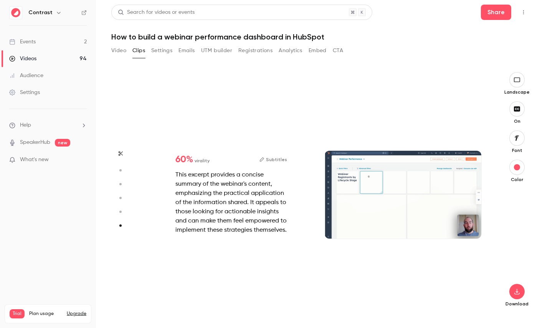
click at [121, 213] on icon "button" at bounding box center [120, 211] width 7 height 5
type input "***"
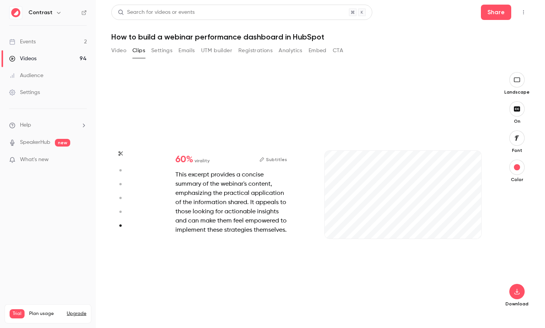
type input "***"
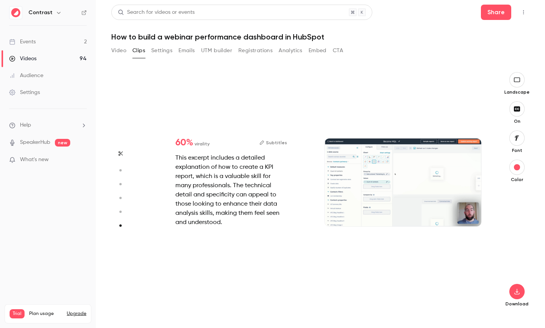
type input "*"
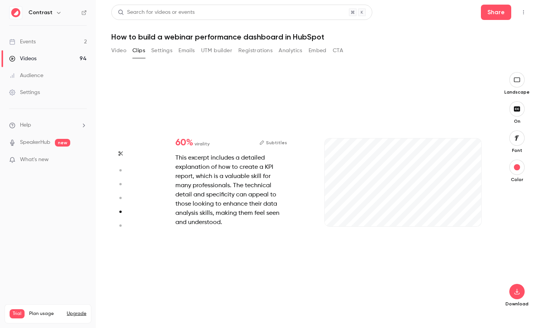
type input "***"
click at [122, 202] on button "button" at bounding box center [120, 198] width 12 height 12
type input "***"
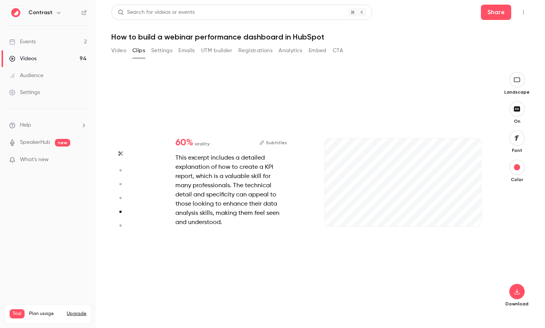
type input "*"
click at [119, 184] on circle "button" at bounding box center [120, 184] width 2 height 2
type input "***"
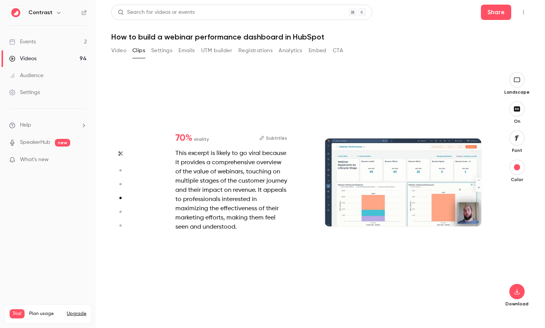
type input "***"
type input "*"
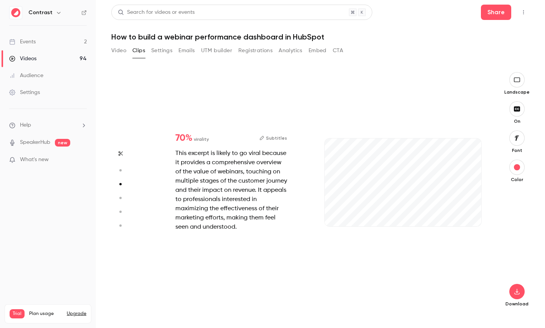
click at [121, 171] on circle "button" at bounding box center [120, 170] width 2 height 2
type input "***"
type input "*"
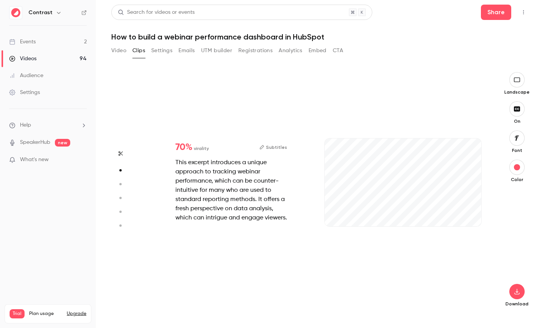
scroll to position [242, 0]
type input "****"
click at [56, 57] on link "Videos 94" at bounding box center [48, 58] width 96 height 17
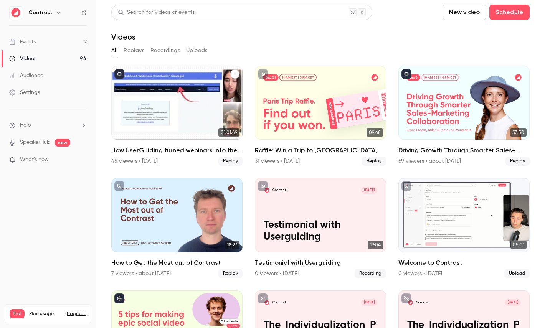
click at [174, 93] on div "How UserGuiding turned webinars into their #1 lead gen channel" at bounding box center [176, 103] width 131 height 74
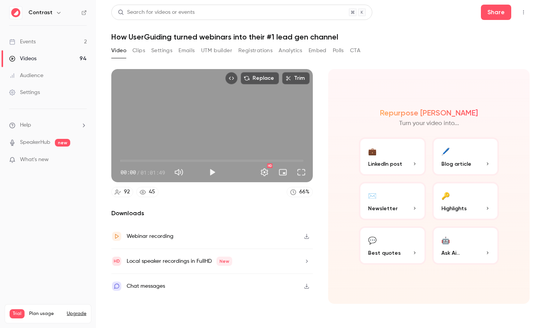
click at [144, 172] on span "01:01:49" at bounding box center [153, 173] width 25 height 8
drag, startPoint x: 144, startPoint y: 172, endPoint x: 162, endPoint y: 172, distance: 18.1
click at [162, 172] on span "01:01:49" at bounding box center [153, 173] width 25 height 8
click at [453, 193] on button "🔑 Highlights" at bounding box center [466, 201] width 67 height 38
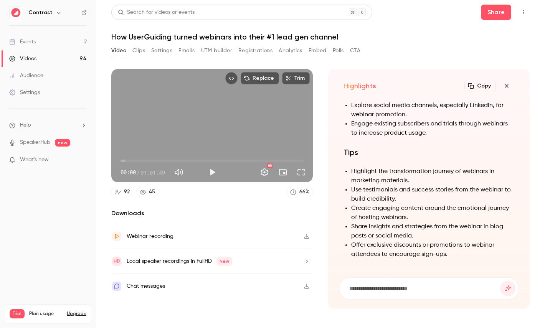
click at [393, 284] on form at bounding box center [429, 289] width 179 height 22
click at [383, 288] on input at bounding box center [425, 289] width 152 height 8
type input "**********"
click at [501, 281] on button "submit" at bounding box center [508, 288] width 15 height 15
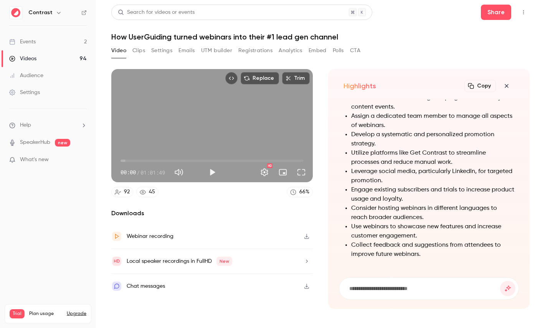
click at [508, 87] on icon "button" at bounding box center [506, 85] width 3 height 3
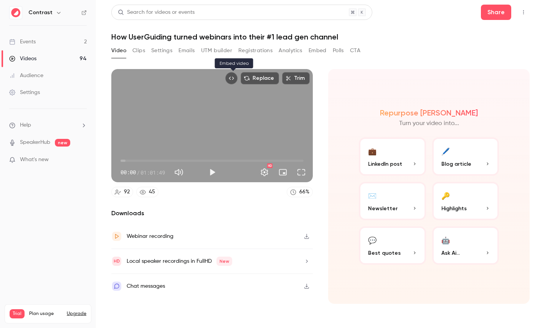
click at [230, 77] on button "Embed video" at bounding box center [231, 78] width 12 height 12
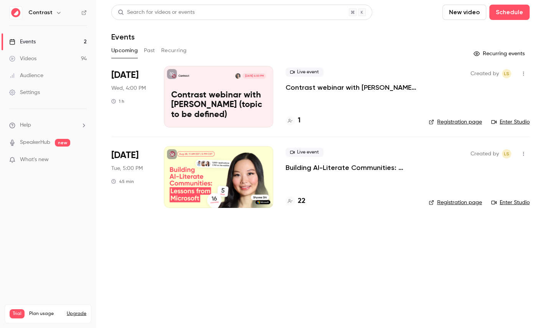
click at [37, 95] on div "Settings" at bounding box center [24, 93] width 31 height 8
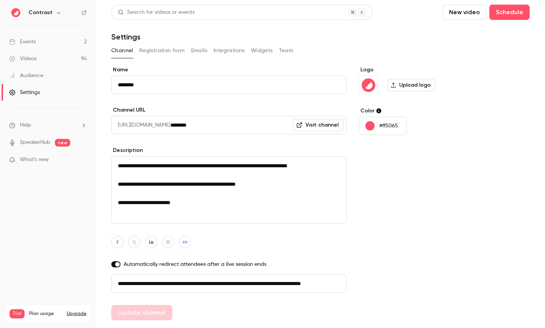
scroll to position [0, 43]
click at [159, 51] on button "Registration form" at bounding box center [162, 51] width 46 height 12
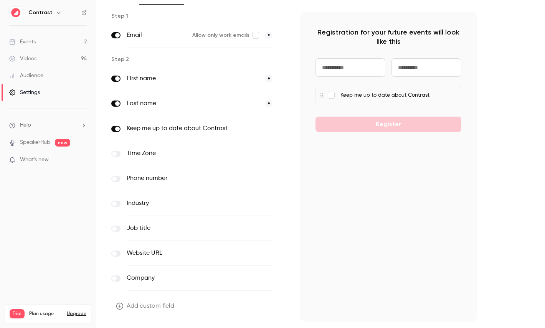
scroll to position [65, 0]
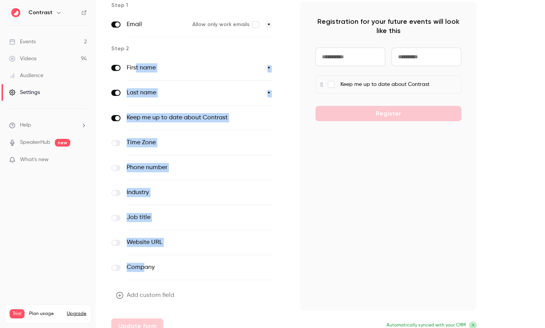
drag, startPoint x: 135, startPoint y: 69, endPoint x: 144, endPoint y: 269, distance: 199.9
click at [144, 269] on div "First name * Last name * Keep me up to date about Contrast optional Time Zone o…" at bounding box center [199, 168] width 177 height 225
click at [156, 293] on button "Add custom field" at bounding box center [145, 295] width 69 height 15
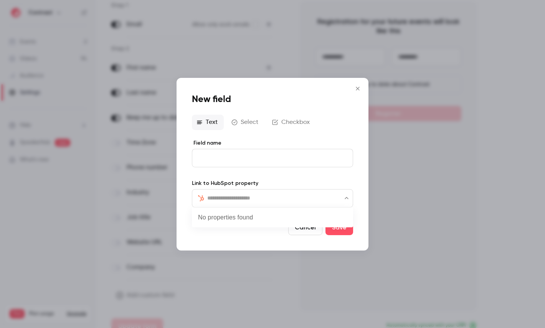
click at [245, 200] on input "text" at bounding box center [277, 198] width 140 height 9
type input "***"
click at [237, 217] on li "CRM" at bounding box center [272, 220] width 161 height 18
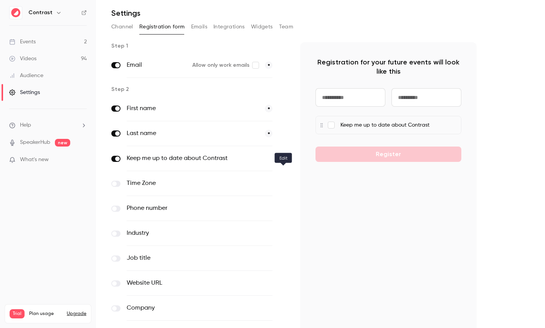
scroll to position [0, 0]
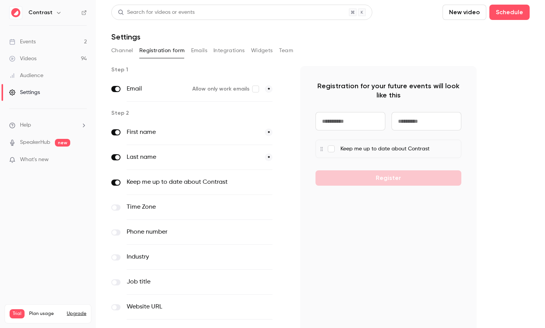
click at [196, 47] on button "Emails" at bounding box center [199, 51] width 16 height 12
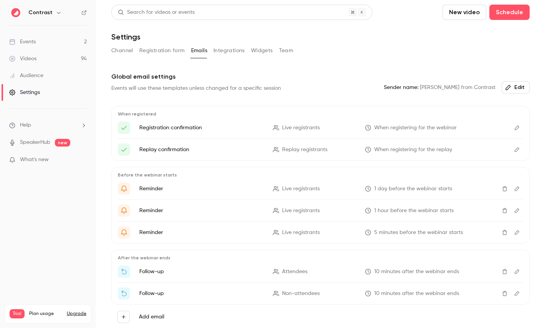
scroll to position [33, 0]
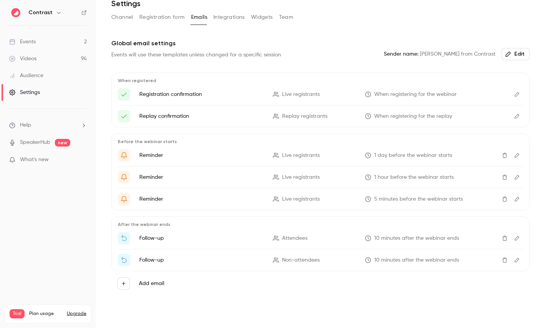
click at [522, 91] on button "Edit" at bounding box center [517, 94] width 12 height 12
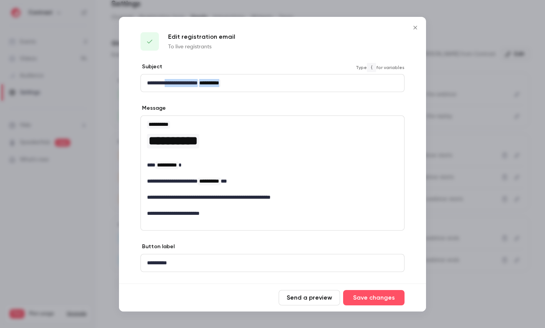
drag, startPoint x: 170, startPoint y: 86, endPoint x: 265, endPoint y: 86, distance: 94.9
click at [265, 86] on p "**********" at bounding box center [272, 83] width 251 height 8
click at [476, 126] on div at bounding box center [272, 164] width 545 height 328
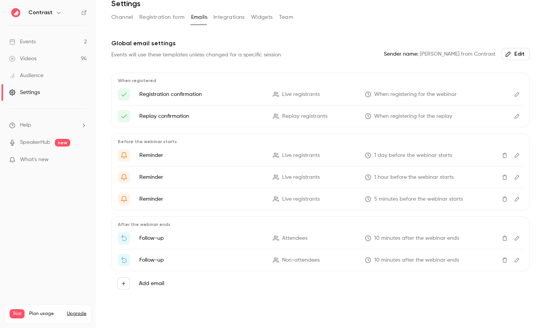
click at [234, 12] on button "Integrations" at bounding box center [229, 17] width 31 height 12
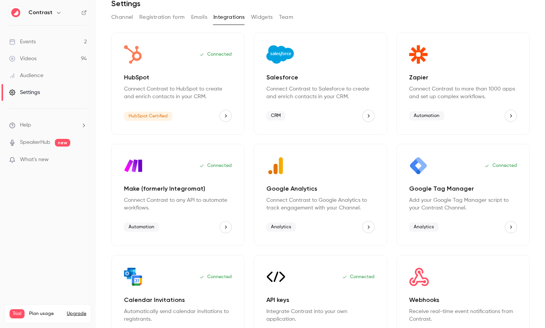
click at [285, 20] on button "Team" at bounding box center [286, 17] width 15 height 12
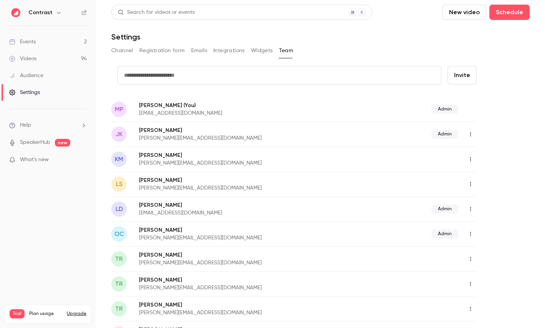
click at [56, 73] on link "Audience" at bounding box center [48, 75] width 96 height 17
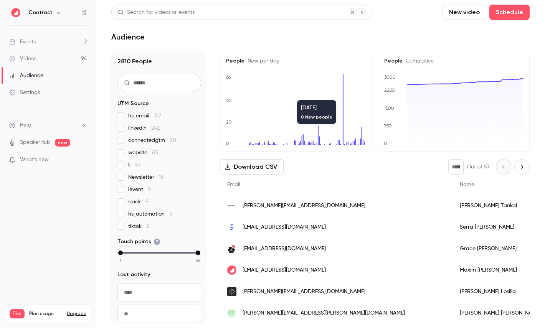
click at [453, 266] on div "[PERSON_NAME]" at bounding box center [512, 271] width 118 height 22
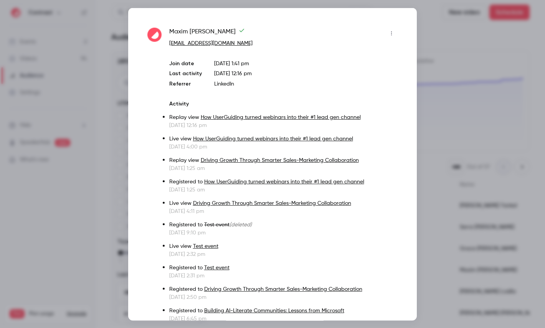
click at [117, 121] on div at bounding box center [272, 164] width 545 height 328
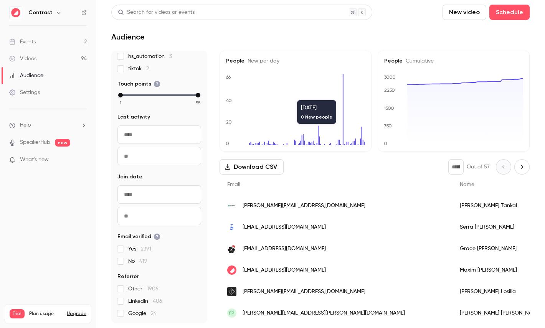
scroll to position [60, 0]
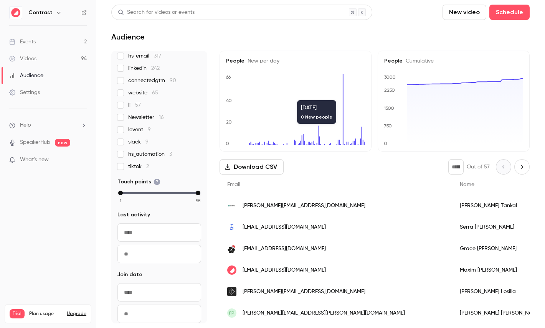
click at [56, 60] on link "Videos 94" at bounding box center [48, 58] width 96 height 17
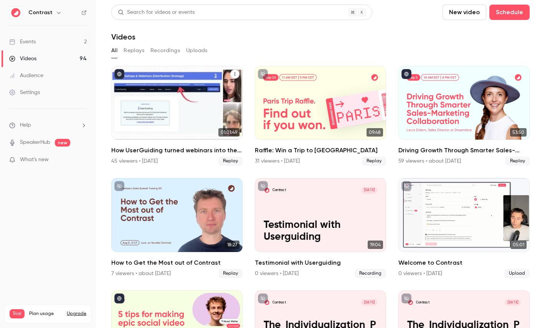
click at [171, 98] on div "How UserGuiding turned webinars into their #1 lead gen channel" at bounding box center [176, 103] width 131 height 74
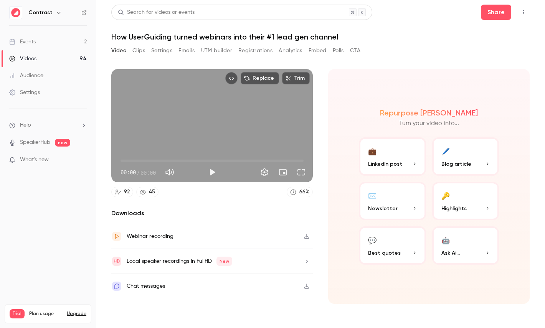
click at [259, 51] on button "Registrations" at bounding box center [256, 51] width 34 height 12
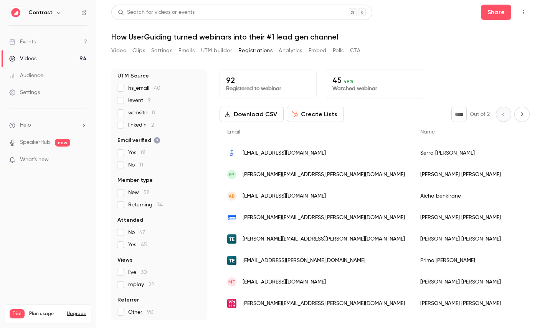
scroll to position [48, 0]
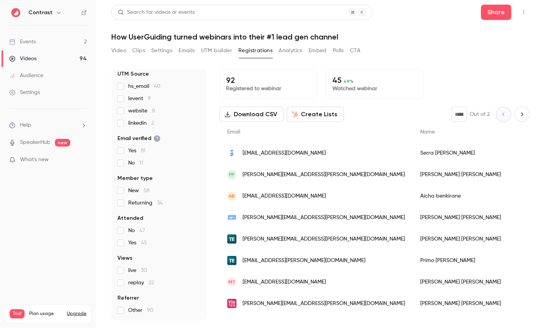
click at [312, 116] on button "Create Lists" at bounding box center [315, 114] width 57 height 15
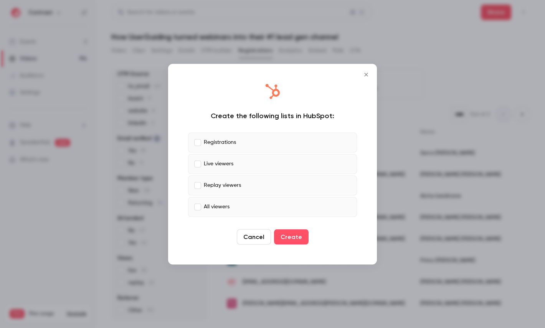
click at [244, 137] on label "Registrations" at bounding box center [272, 143] width 169 height 20
click at [230, 167] on p "Live viewers" at bounding box center [219, 164] width 30 height 8
click at [241, 179] on label "Replay viewers" at bounding box center [272, 186] width 169 height 20
click at [251, 154] on label "Live viewers" at bounding box center [272, 164] width 169 height 20
click at [258, 144] on label "Registrations" at bounding box center [272, 143] width 169 height 20
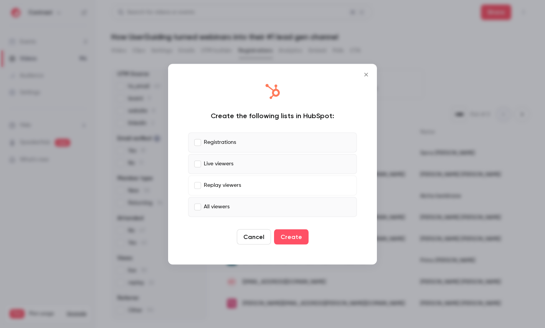
click at [231, 197] on label "All viewers" at bounding box center [272, 207] width 169 height 20
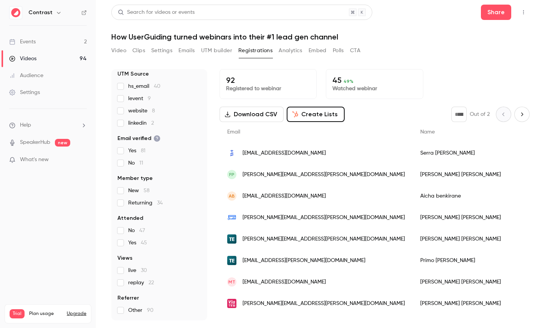
click at [289, 45] on button "Analytics" at bounding box center [291, 51] width 24 height 12
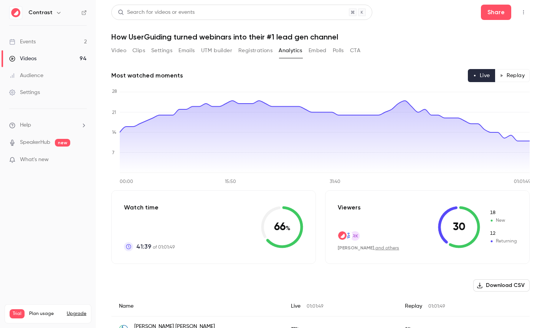
click at [503, 77] on icon "button" at bounding box center [502, 76] width 4 height 4
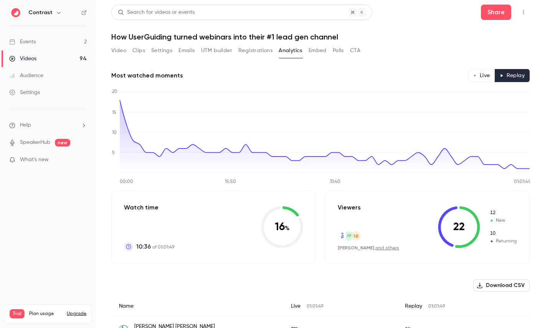
click at [479, 77] on button "Live" at bounding box center [481, 75] width 27 height 13
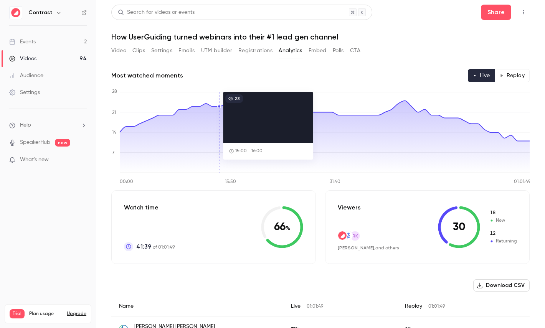
type button "live"
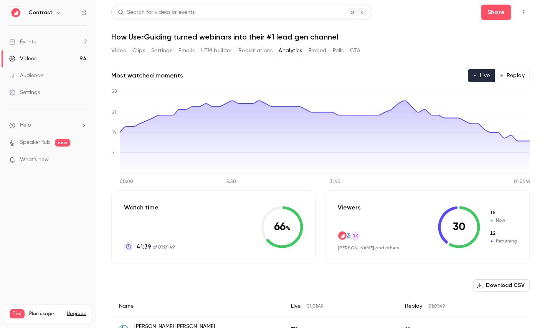
click at [335, 48] on button "Polls" at bounding box center [338, 51] width 11 height 12
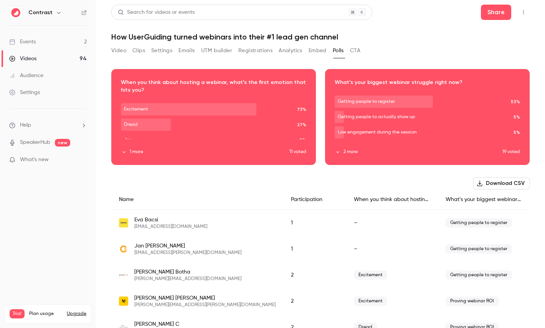
click at [358, 50] on button "CTA" at bounding box center [355, 51] width 10 height 12
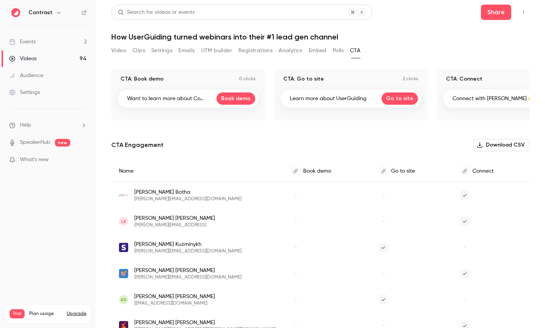
click at [44, 40] on link "Events 2" at bounding box center [48, 41] width 96 height 17
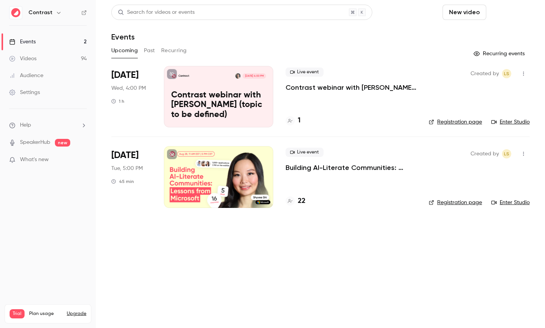
click at [511, 13] on button "Schedule" at bounding box center [510, 12] width 40 height 15
click at [503, 54] on span "Recurring event" at bounding box center [485, 54] width 40 height 8
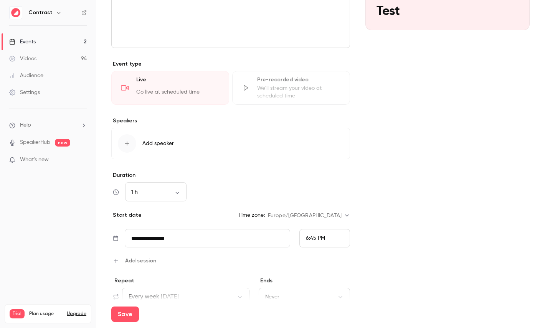
scroll to position [333, 0]
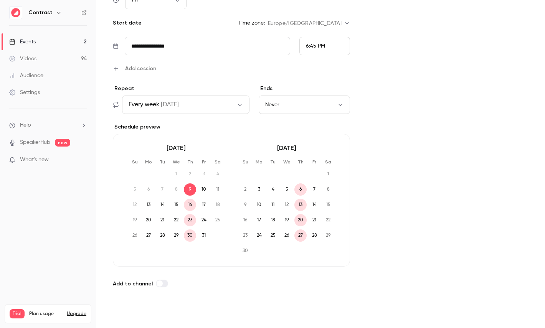
type input "****"
click at [127, 315] on button "Save" at bounding box center [125, 314] width 28 height 15
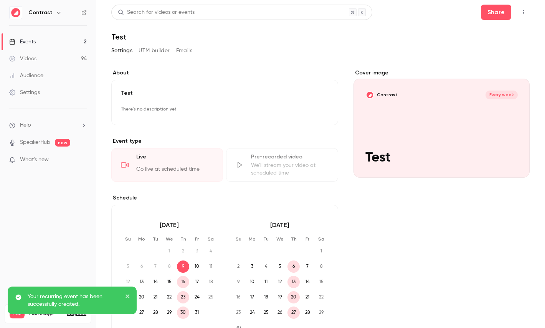
click at [72, 41] on link "Events 2" at bounding box center [48, 41] width 96 height 17
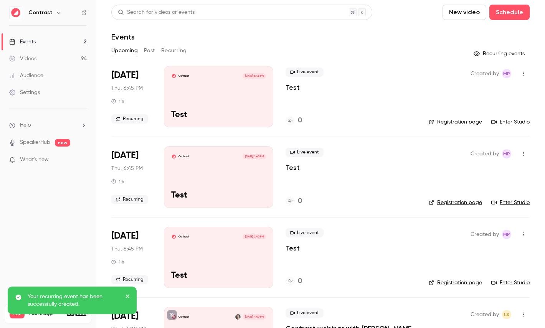
click at [201, 162] on div "Contrast [DATE] 6:45 PM Test" at bounding box center [218, 176] width 109 height 61
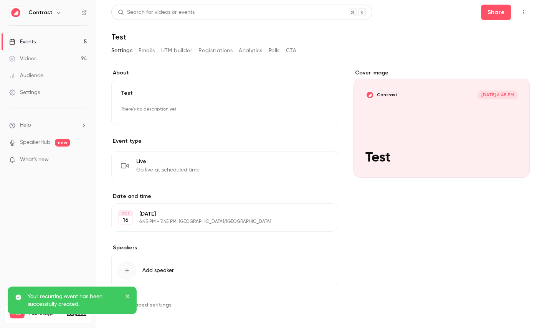
scroll to position [6, 0]
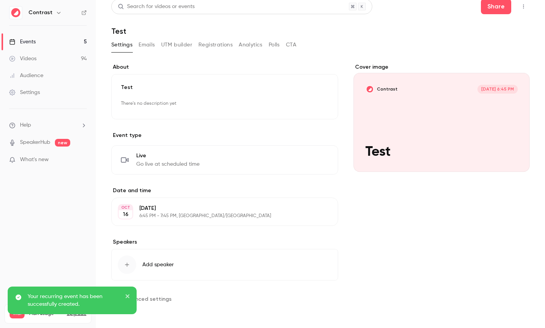
click at [207, 158] on div "Live Go live at scheduled time Edit" at bounding box center [225, 160] width 208 height 16
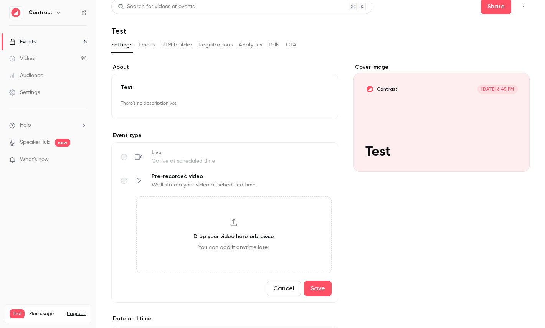
click at [53, 43] on link "Events 5" at bounding box center [48, 41] width 96 height 17
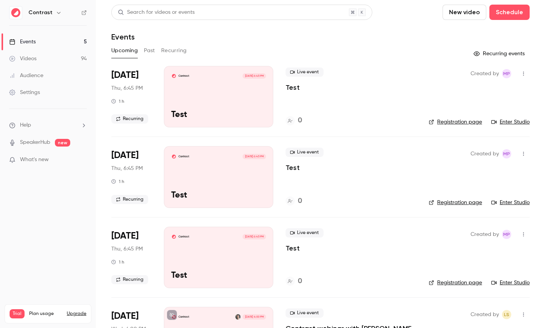
click at [182, 52] on button "Recurring" at bounding box center [174, 51] width 26 height 12
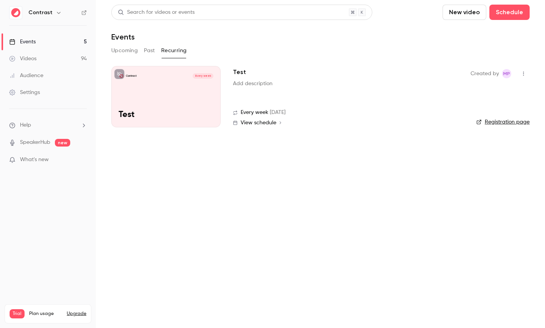
click at [527, 76] on icon "button" at bounding box center [524, 73] width 6 height 5
click at [486, 115] on div "Delete" at bounding box center [494, 113] width 58 height 8
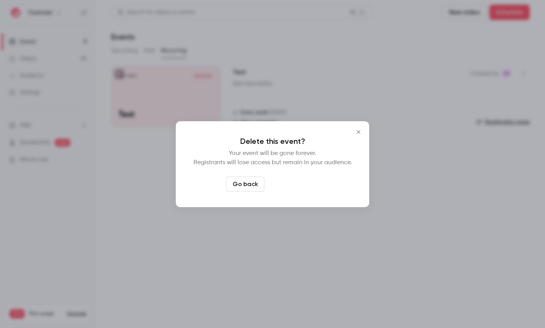
click at [310, 187] on button "Delete event" at bounding box center [293, 184] width 51 height 15
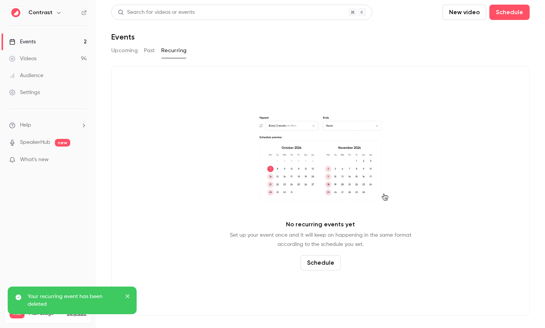
click at [58, 12] on icon "button" at bounding box center [59, 13] width 6 height 6
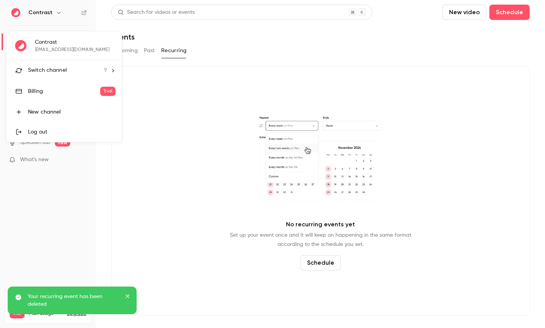
click at [58, 66] on li "Switch channel 9" at bounding box center [64, 70] width 115 height 20
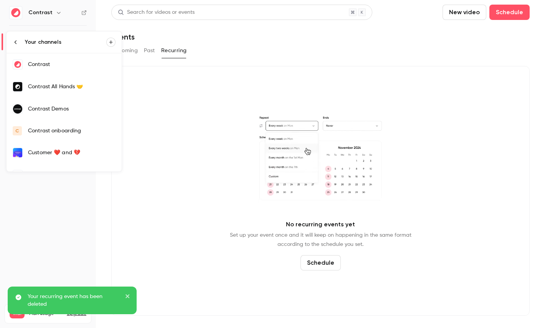
click at [63, 118] on link "Contrast Demos" at bounding box center [64, 109] width 115 height 22
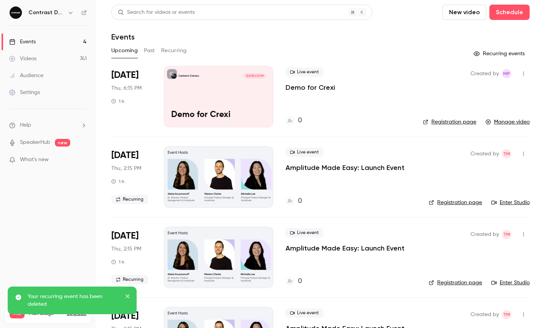
click at [55, 55] on link "Videos 741" at bounding box center [48, 58] width 96 height 17
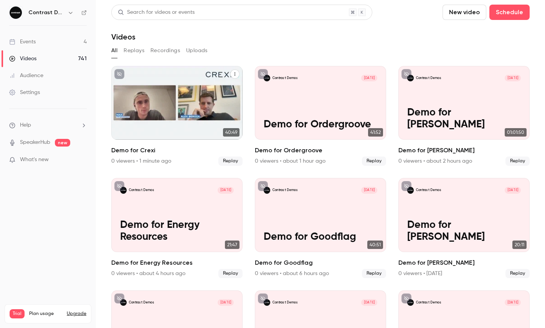
click at [233, 76] on icon "Demo for Crexi" at bounding box center [235, 74] width 5 height 5
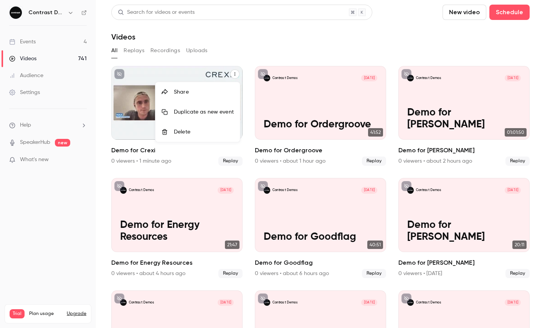
click at [208, 102] on li "Duplicate as new event" at bounding box center [198, 112] width 85 height 20
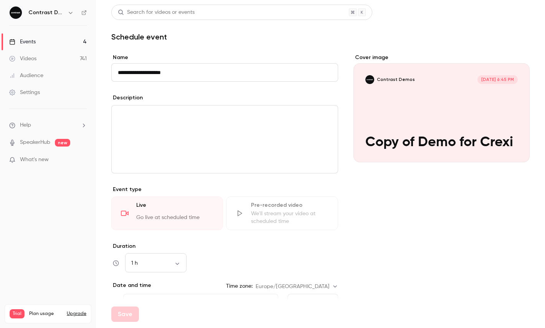
click at [41, 69] on link "Audience" at bounding box center [48, 75] width 96 height 17
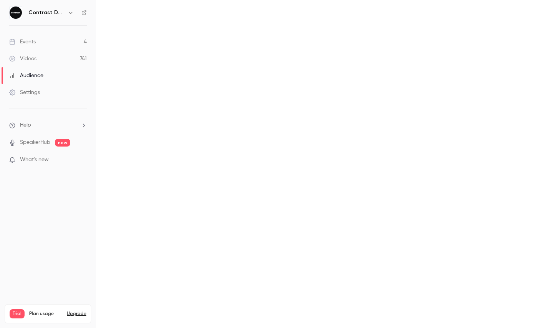
click at [50, 65] on link "Videos 741" at bounding box center [48, 58] width 96 height 17
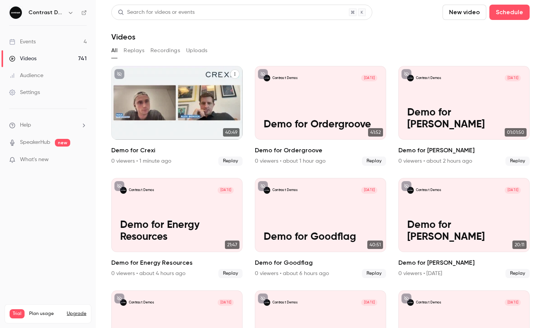
click at [235, 73] on icon "Demo for Crexi" at bounding box center [235, 74] width 1 height 3
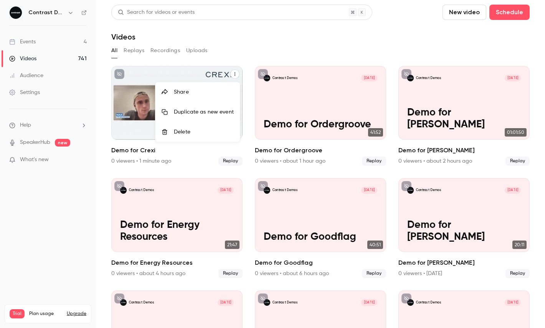
click at [214, 83] on li "Share" at bounding box center [198, 92] width 85 height 20
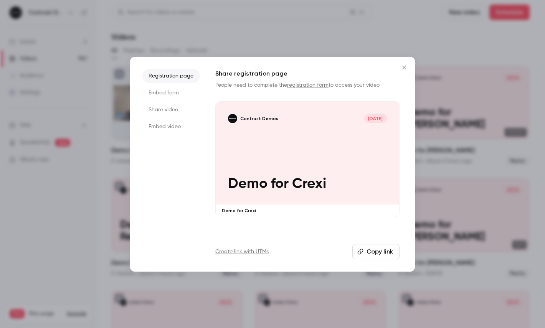
click at [170, 106] on li "Share video" at bounding box center [172, 110] width 58 height 14
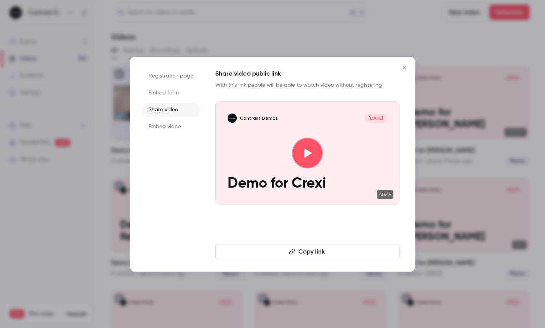
click at [273, 253] on button "Copy link" at bounding box center [307, 251] width 184 height 15
